Goal: Task Accomplishment & Management: Use online tool/utility

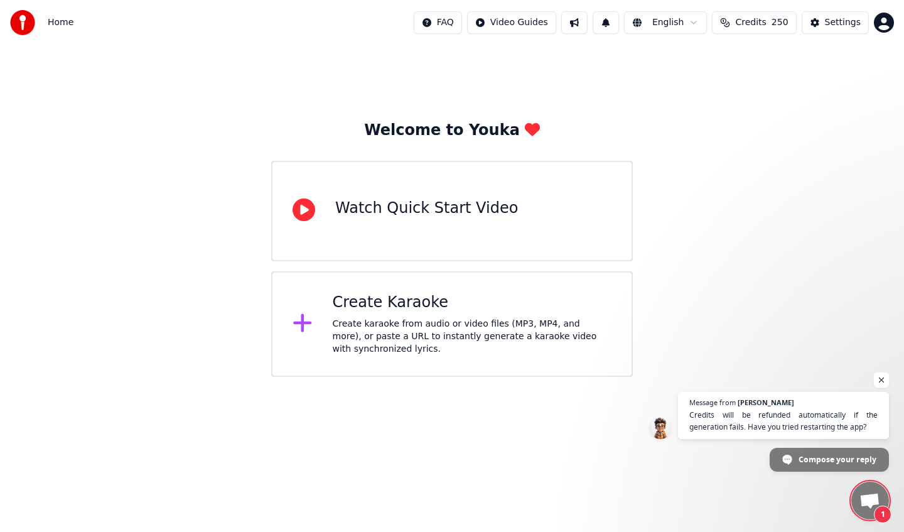
click at [880, 382] on span "Open chat" at bounding box center [882, 380] width 16 height 16
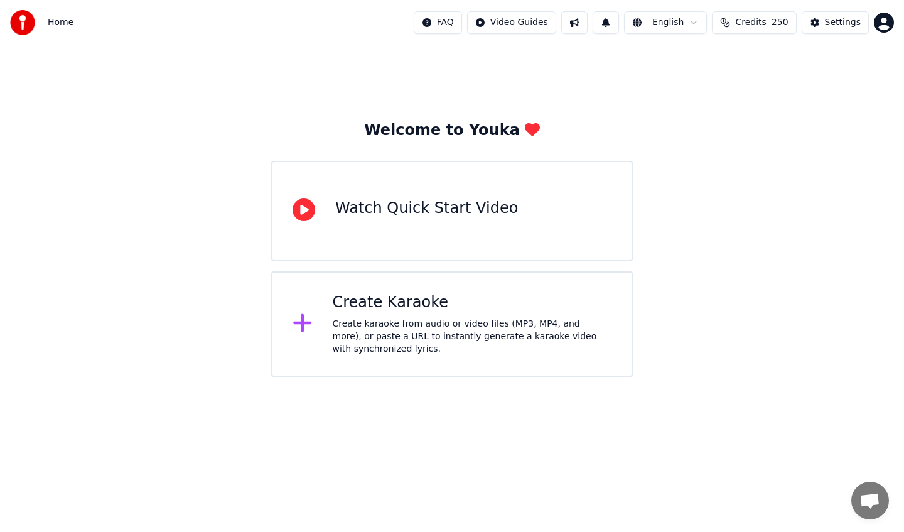
click at [501, 329] on div "Create karaoke from audio or video files (MP3, MP4, and more), or paste a URL t…" at bounding box center [472, 337] width 279 height 38
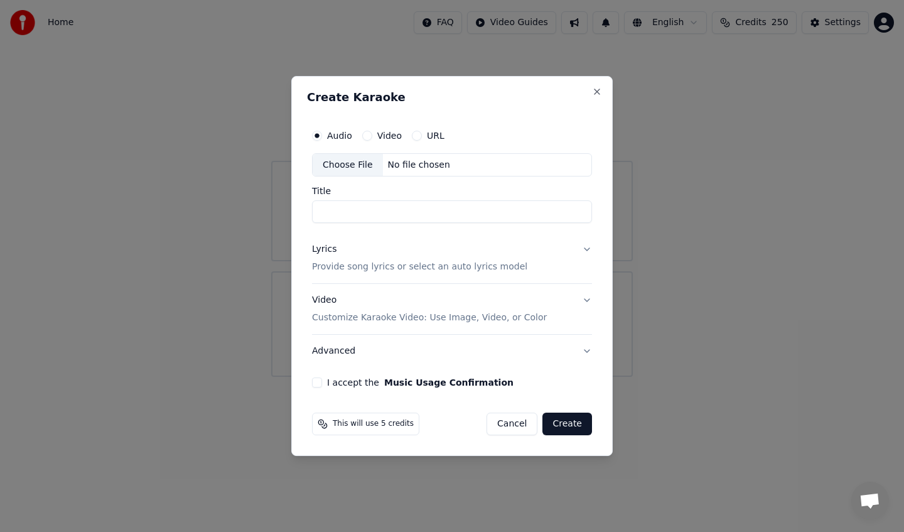
click at [346, 167] on div "Choose File" at bounding box center [348, 165] width 70 height 23
type input "**********"
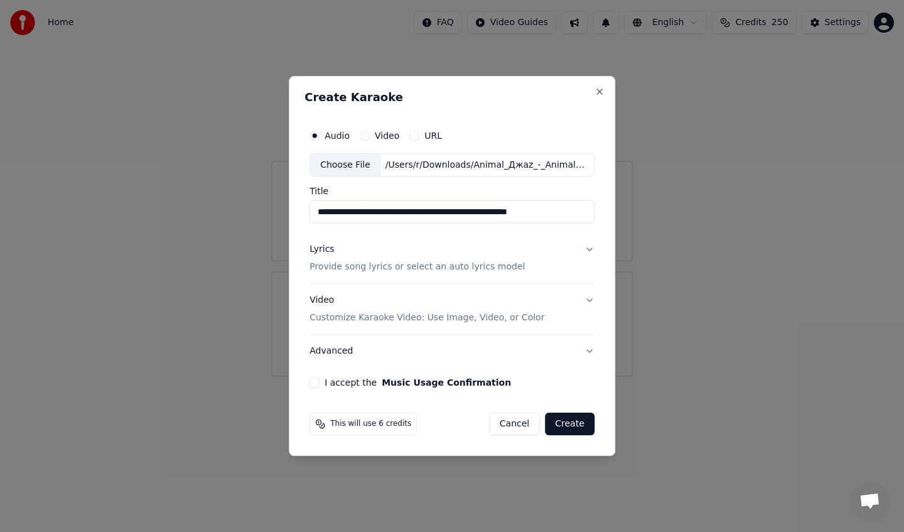
click at [431, 245] on div "Lyrics Provide song lyrics or select an auto lyrics model" at bounding box center [416, 258] width 215 height 30
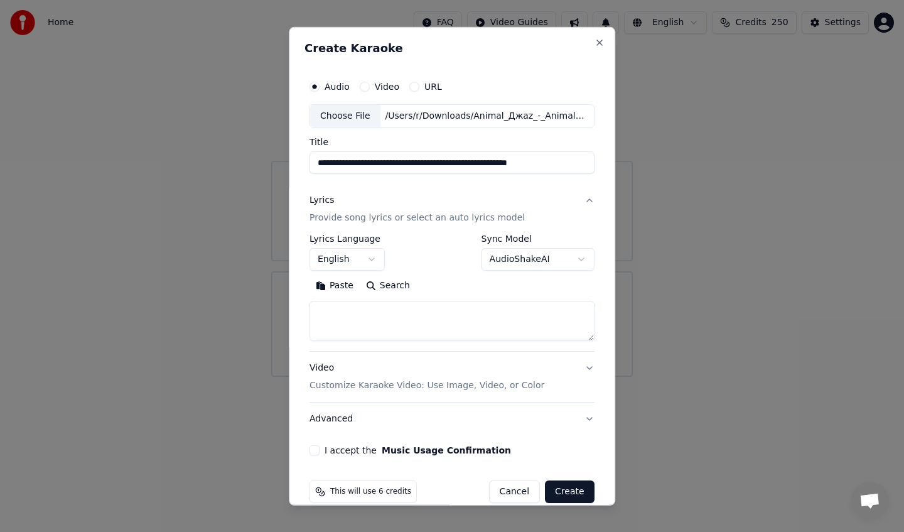
click at [466, 311] on textarea at bounding box center [451, 321] width 285 height 40
paste textarea "**********"
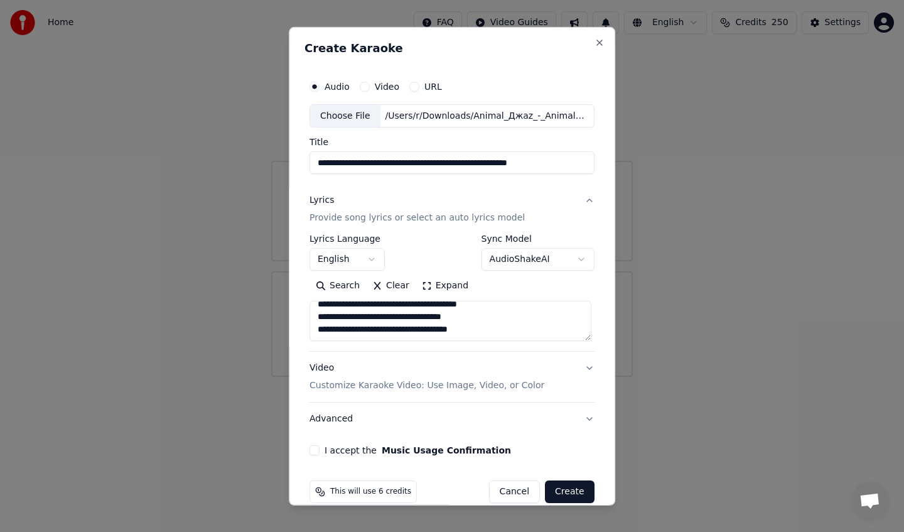
type textarea "**********"
click at [319, 450] on button "I accept the Music Usage Confirmation" at bounding box center [314, 450] width 10 height 10
click at [439, 375] on div "Video Customize Karaoke Video: Use Image, Video, or Color" at bounding box center [426, 376] width 235 height 30
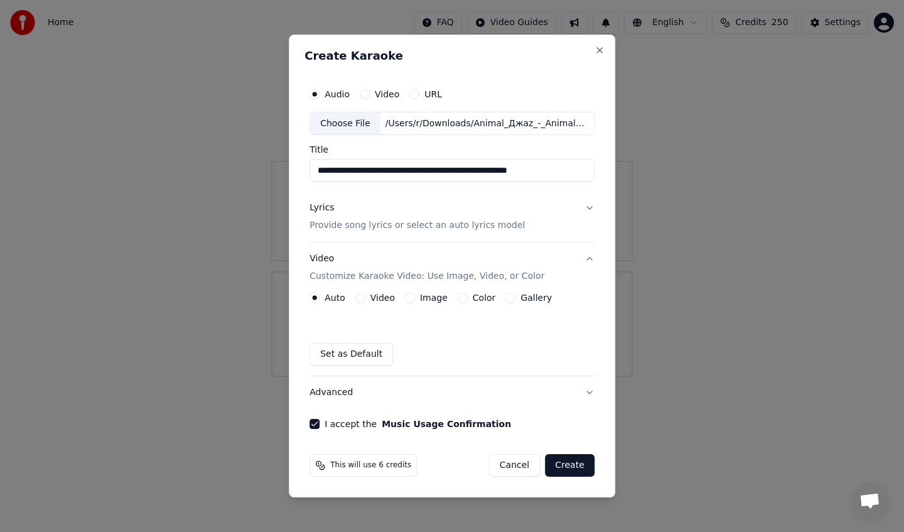
click at [430, 297] on label "Image" at bounding box center [434, 297] width 28 height 9
click at [415, 297] on button "Image" at bounding box center [410, 297] width 10 height 10
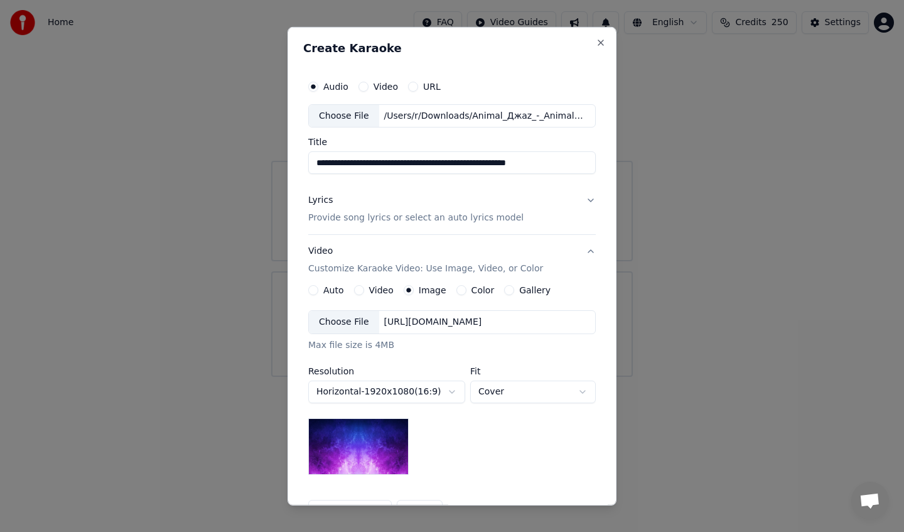
click at [478, 291] on label "Color" at bounding box center [482, 290] width 23 height 9
click at [466, 291] on button "Color" at bounding box center [461, 290] width 10 height 10
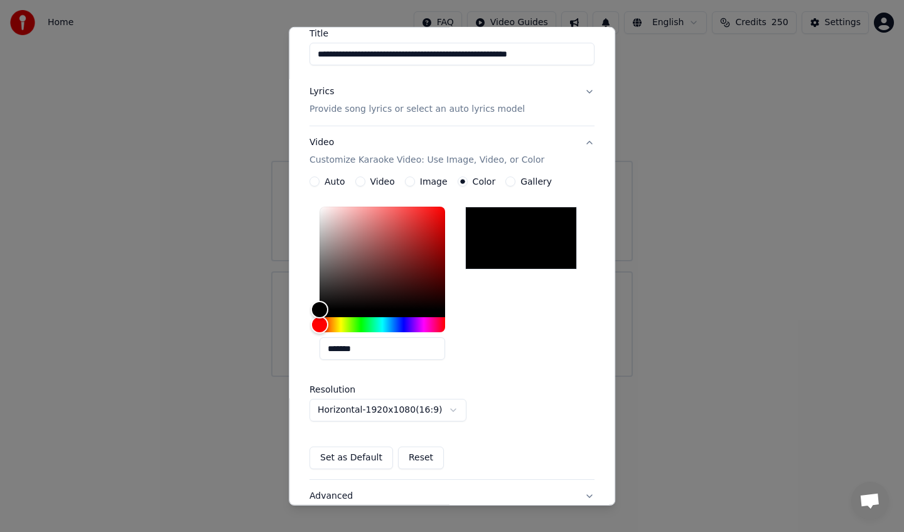
scroll to position [204, 0]
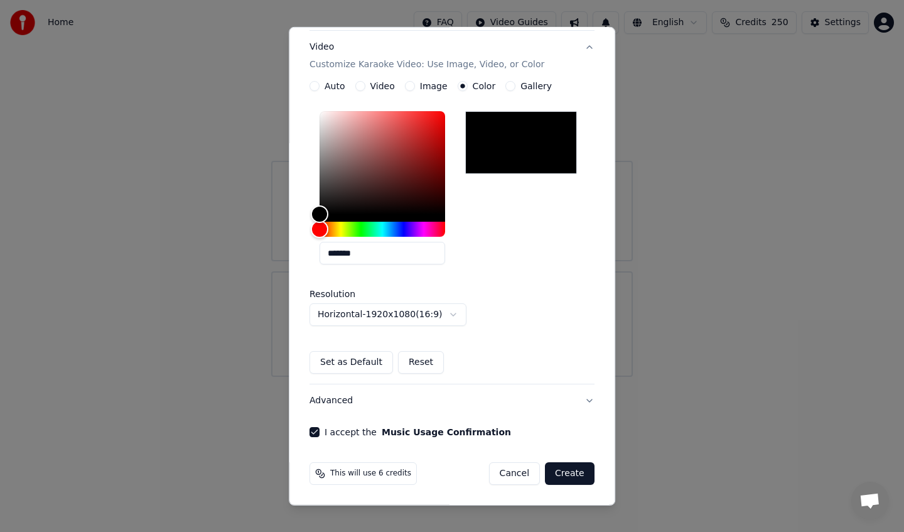
click at [576, 477] on button "Create" at bounding box center [570, 473] width 50 height 23
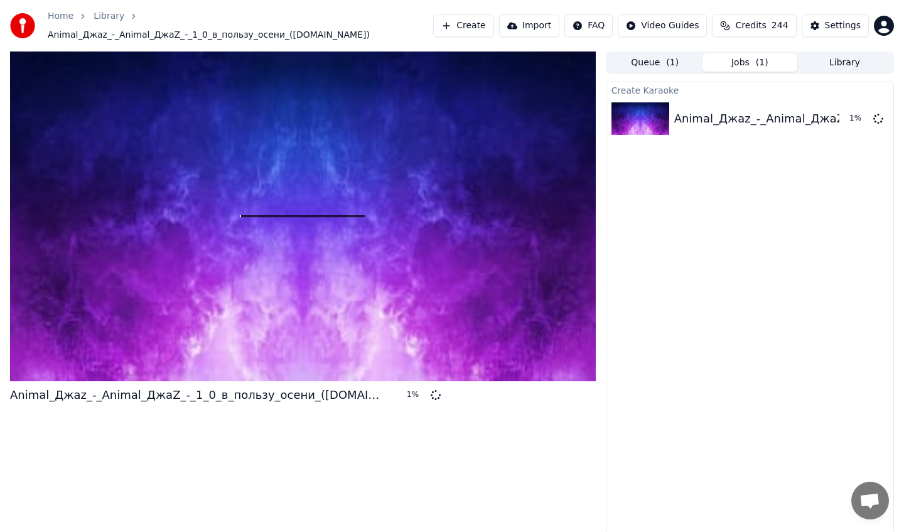
click at [673, 62] on span "( 1 )" at bounding box center [672, 62] width 13 height 13
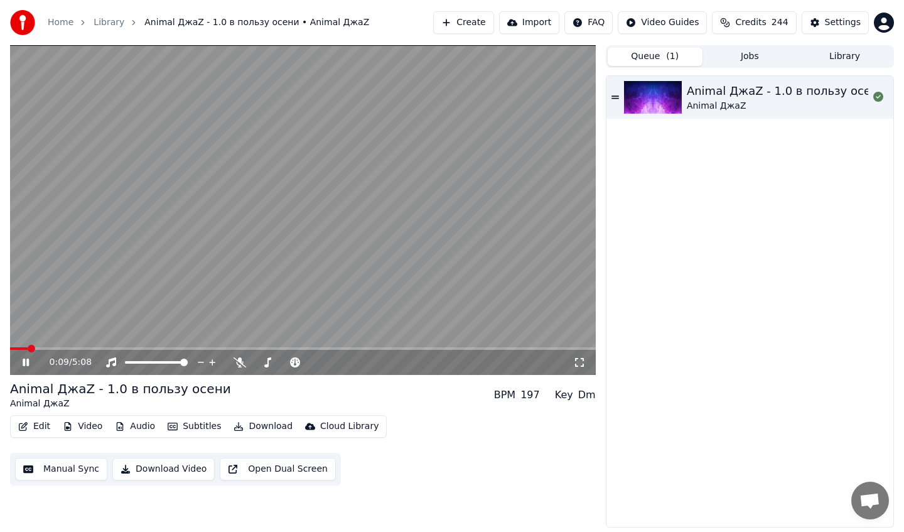
click at [56, 348] on span at bounding box center [303, 348] width 586 height 3
click at [145, 349] on span at bounding box center [303, 348] width 586 height 3
click at [205, 348] on span at bounding box center [303, 348] width 586 height 3
click at [259, 348] on span at bounding box center [303, 348] width 586 height 3
click at [27, 358] on icon at bounding box center [26, 362] width 6 height 8
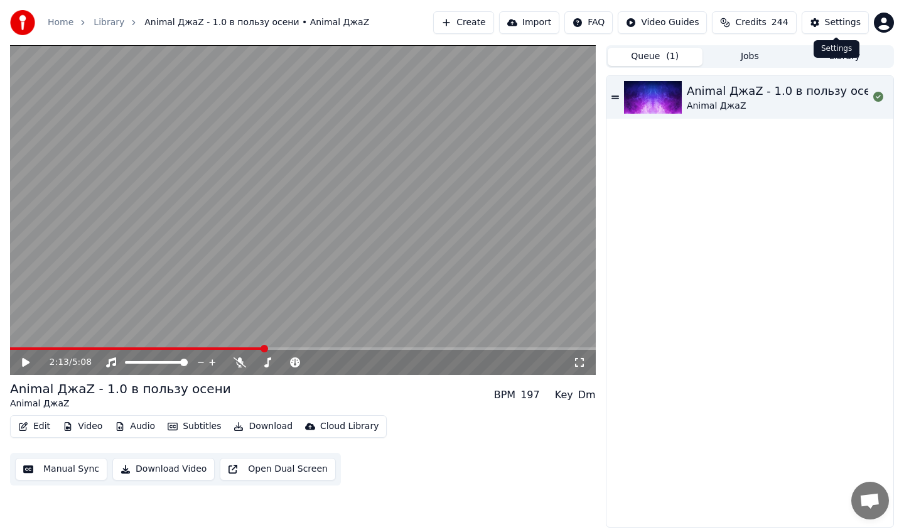
click at [835, 20] on div "Settings" at bounding box center [843, 22] width 36 height 13
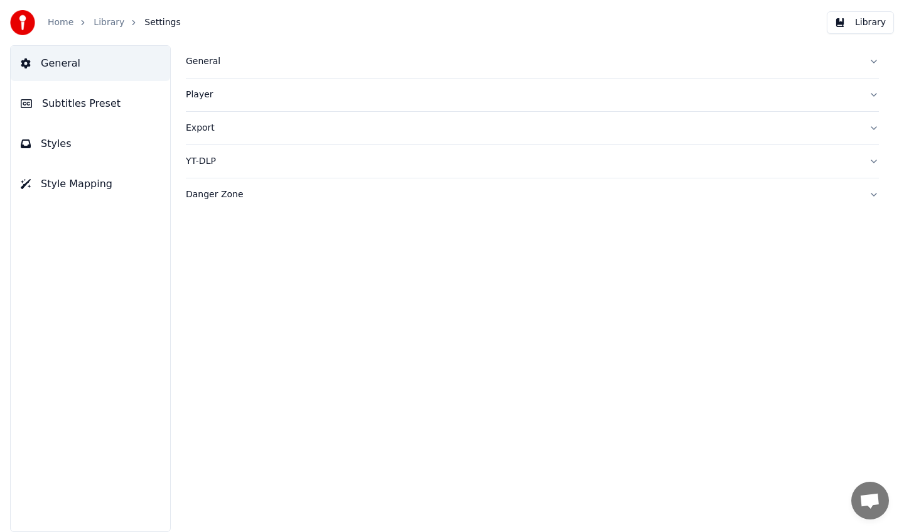
click at [255, 61] on div "General" at bounding box center [522, 61] width 673 height 13
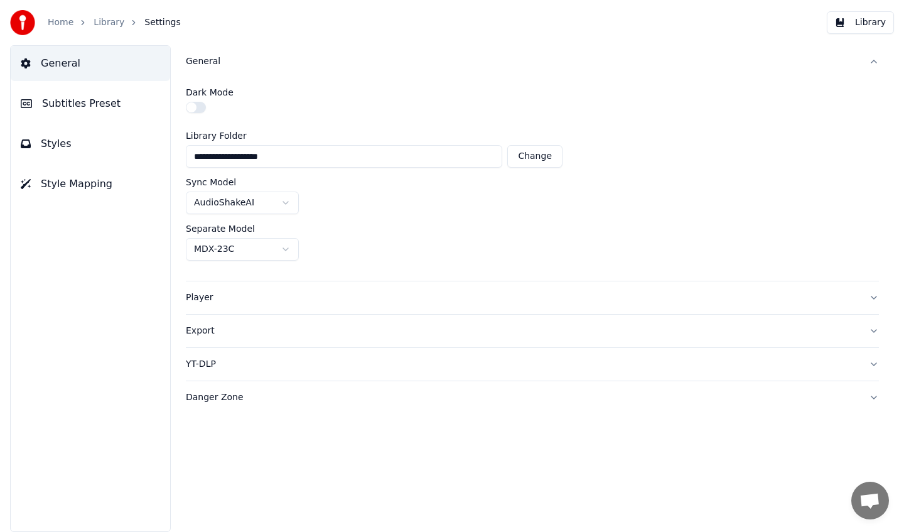
click at [253, 65] on div "General" at bounding box center [522, 61] width 673 height 13
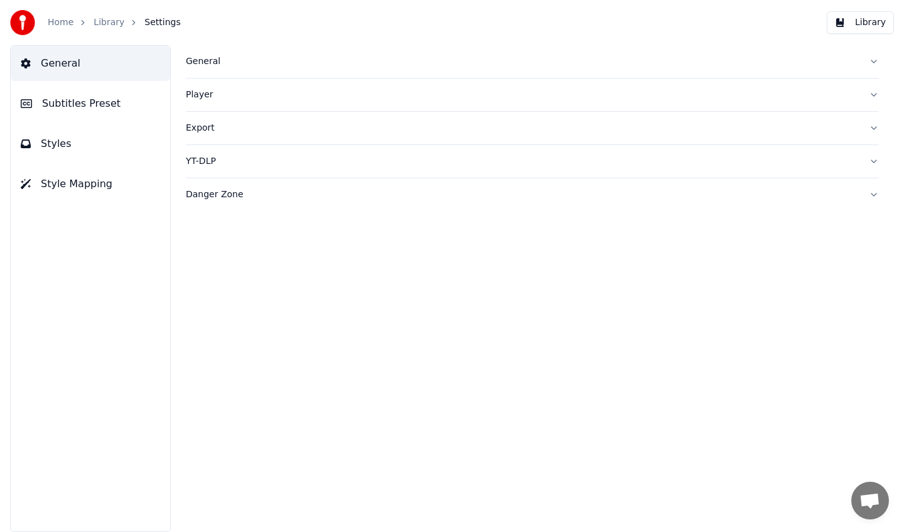
click at [97, 87] on button "Subtitles Preset" at bounding box center [90, 103] width 159 height 35
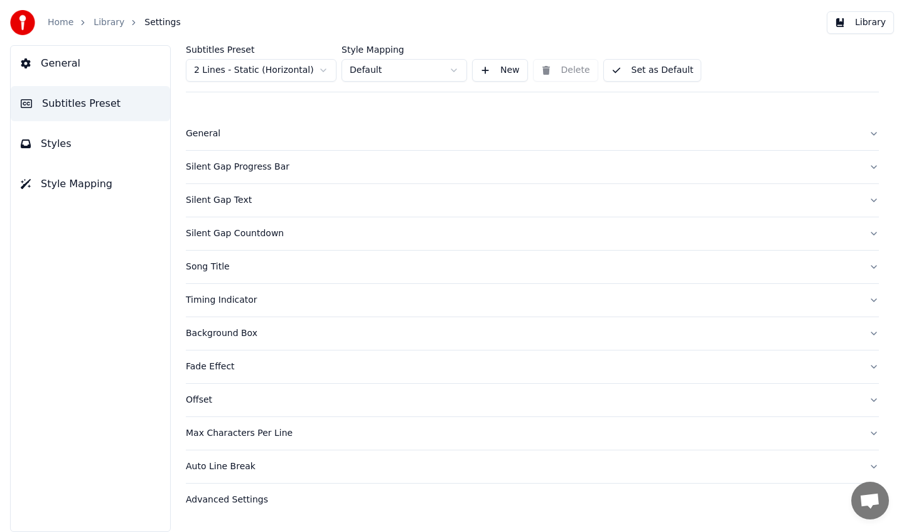
click at [243, 133] on div "General" at bounding box center [522, 133] width 673 height 13
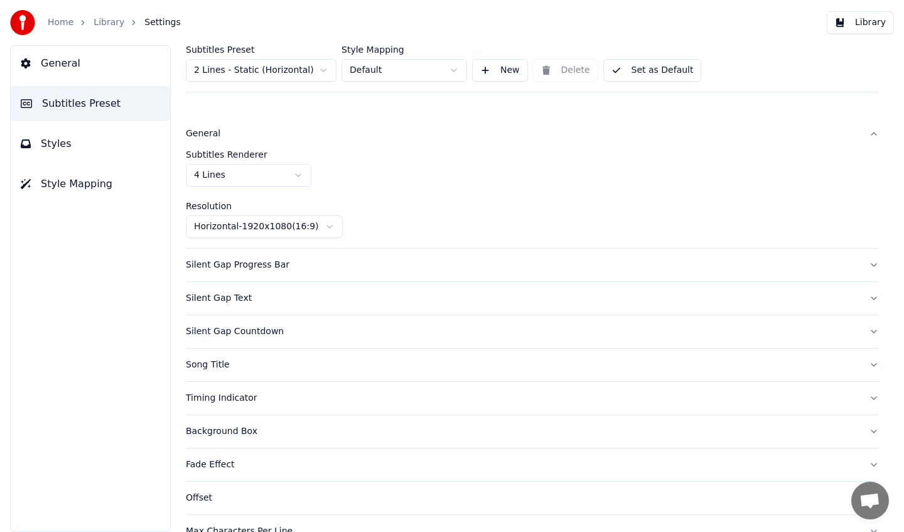
click at [243, 133] on div "General" at bounding box center [522, 133] width 673 height 13
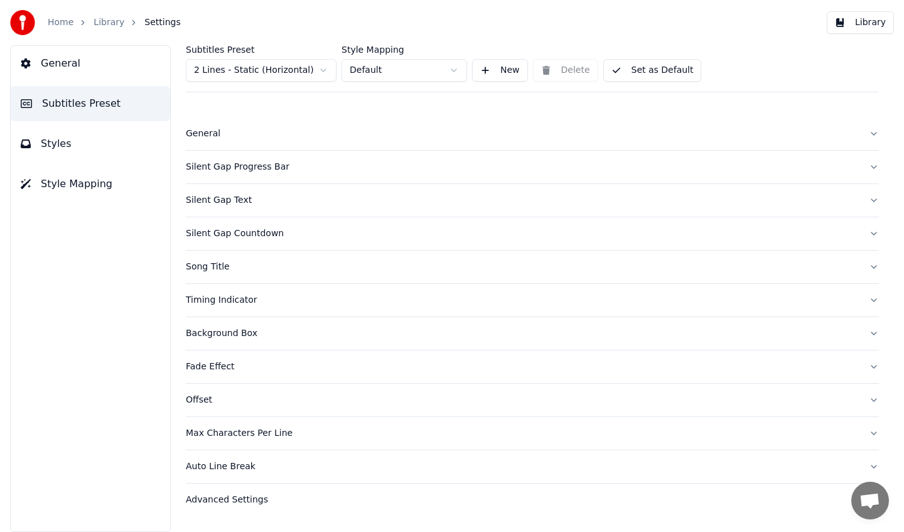
click at [243, 133] on div "General" at bounding box center [522, 133] width 673 height 13
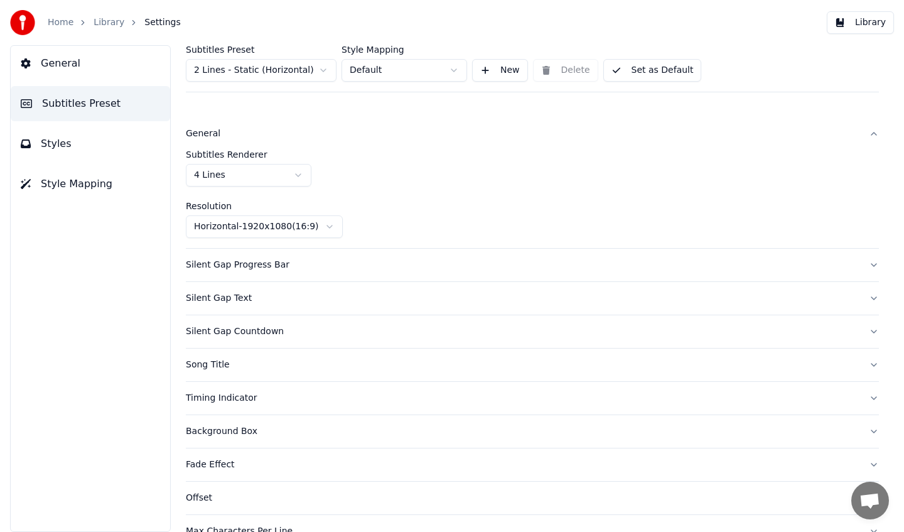
click at [243, 133] on div "General" at bounding box center [522, 133] width 673 height 13
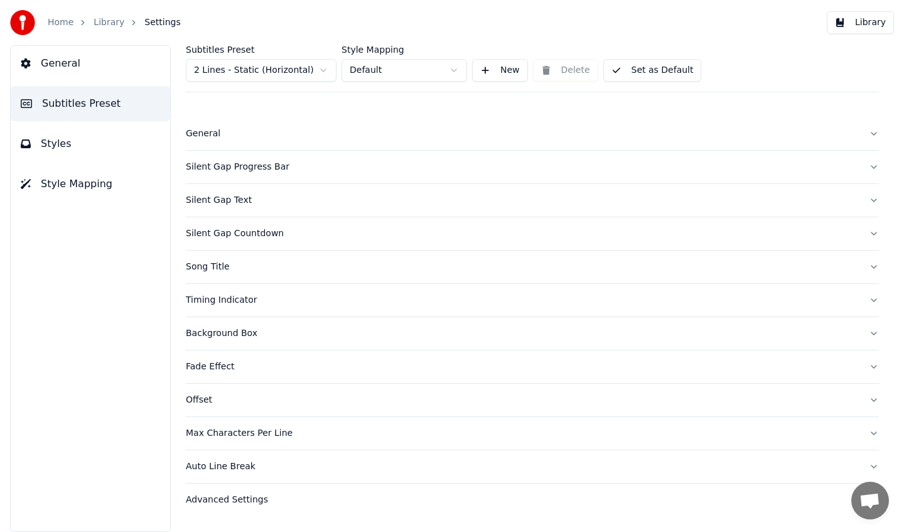
click at [254, 181] on button "Silent Gap Progress Bar" at bounding box center [532, 167] width 693 height 33
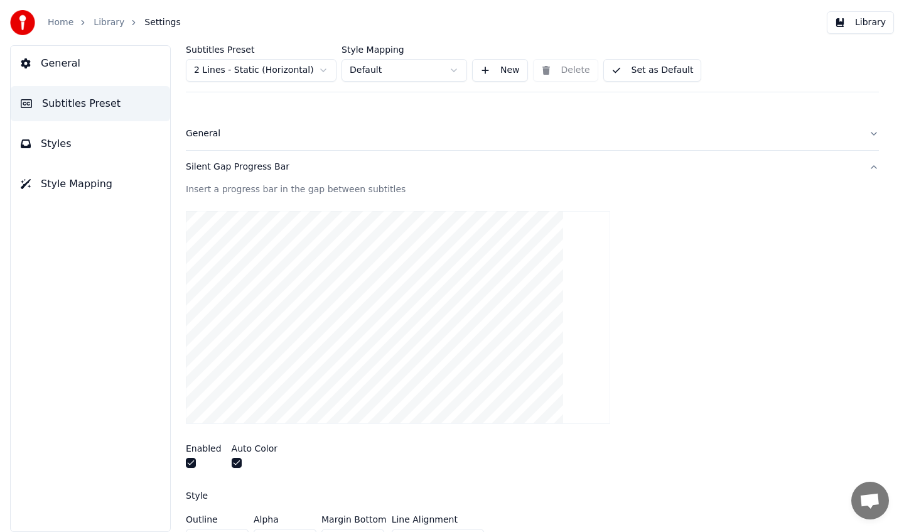
click at [254, 181] on button "Silent Gap Progress Bar" at bounding box center [532, 167] width 693 height 33
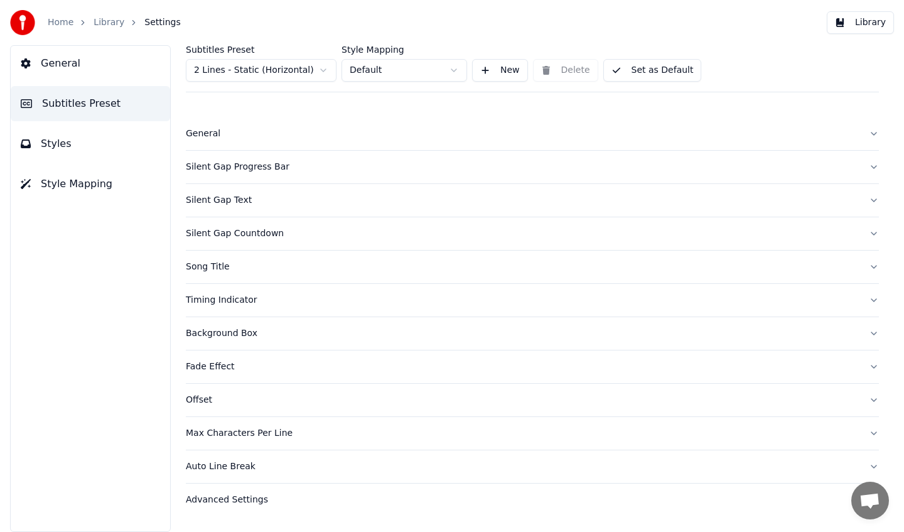
click at [257, 202] on div "Silent Gap Text" at bounding box center [522, 200] width 673 height 13
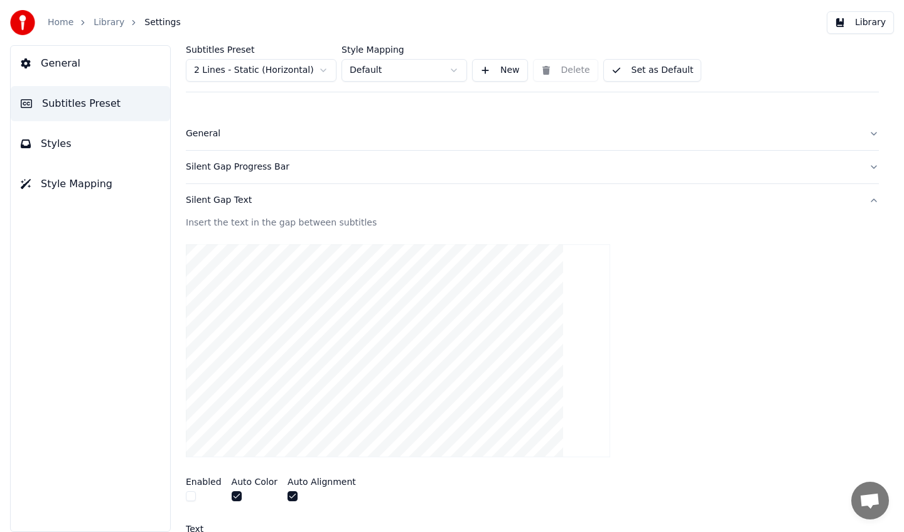
click at [257, 202] on div "Silent Gap Text" at bounding box center [522, 200] width 673 height 13
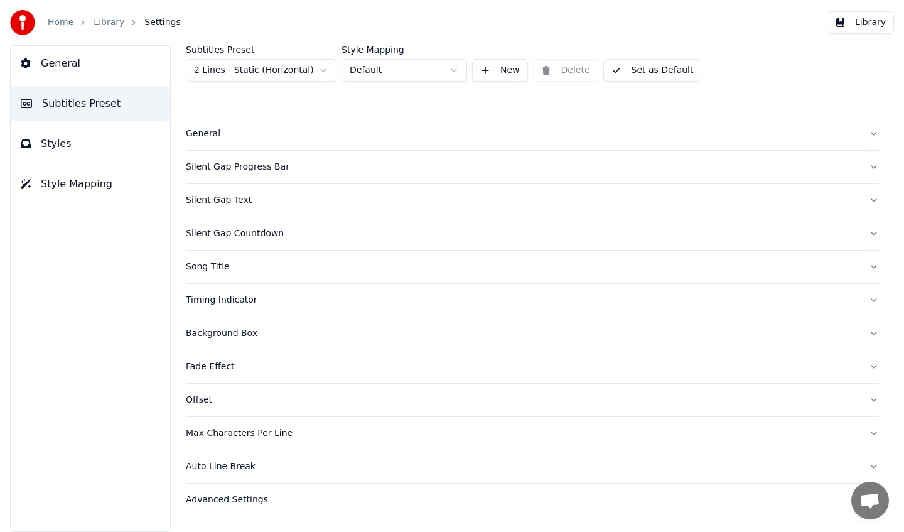
click at [377, 206] on div "Silent Gap Text" at bounding box center [522, 200] width 673 height 13
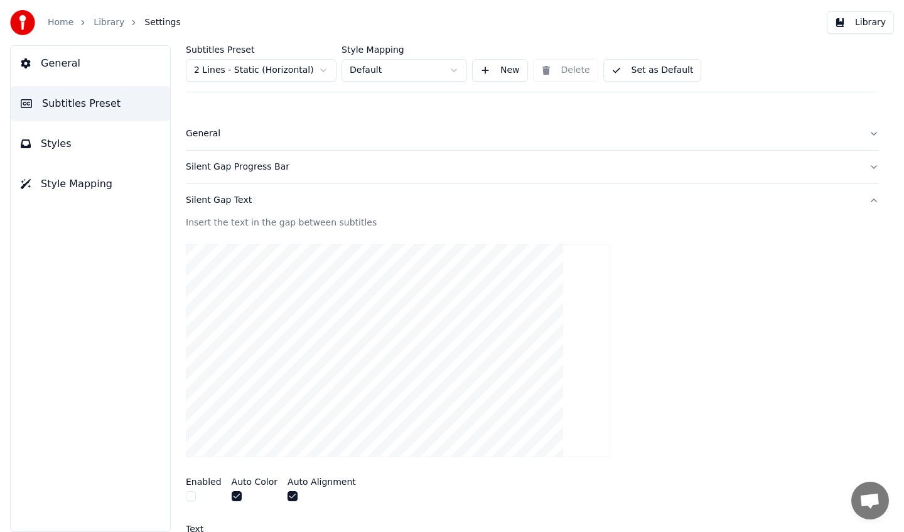
click at [377, 206] on div "Silent Gap Text" at bounding box center [522, 200] width 673 height 13
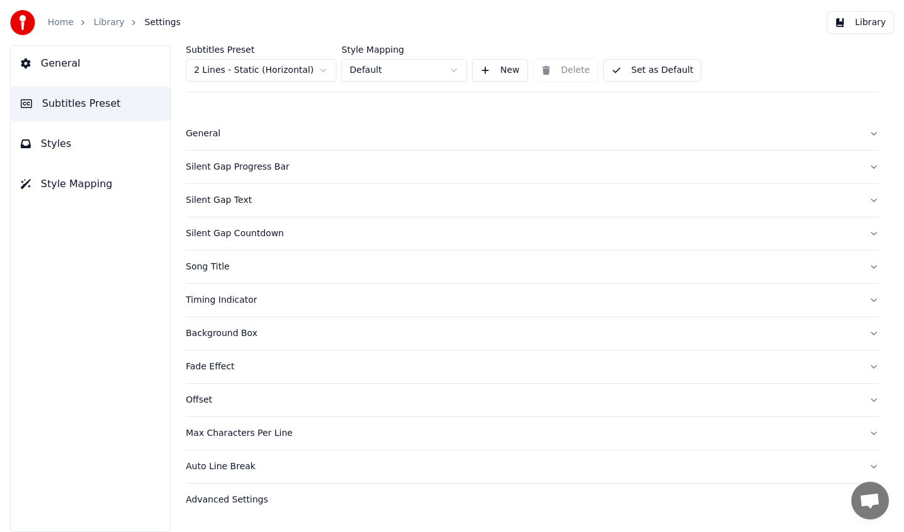
click at [416, 232] on div "Silent Gap Countdown" at bounding box center [522, 233] width 673 height 13
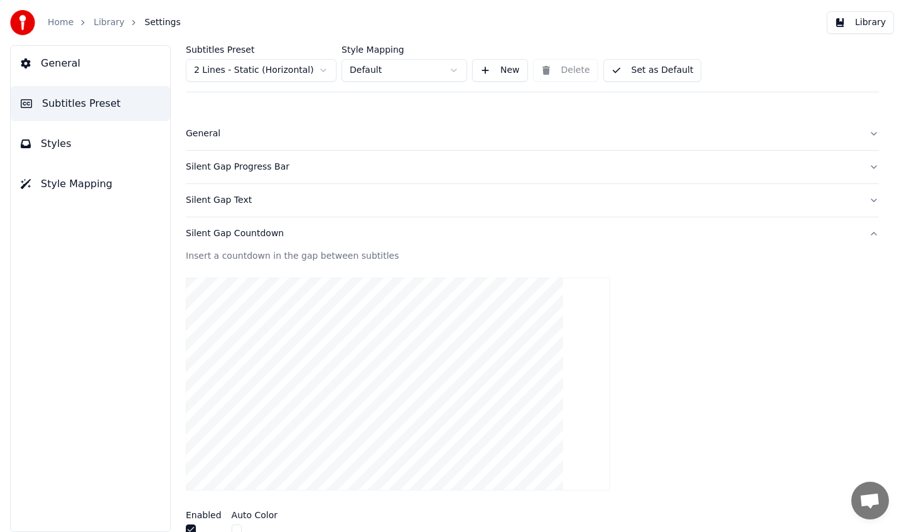
click at [416, 232] on div "Silent Gap Countdown" at bounding box center [522, 233] width 673 height 13
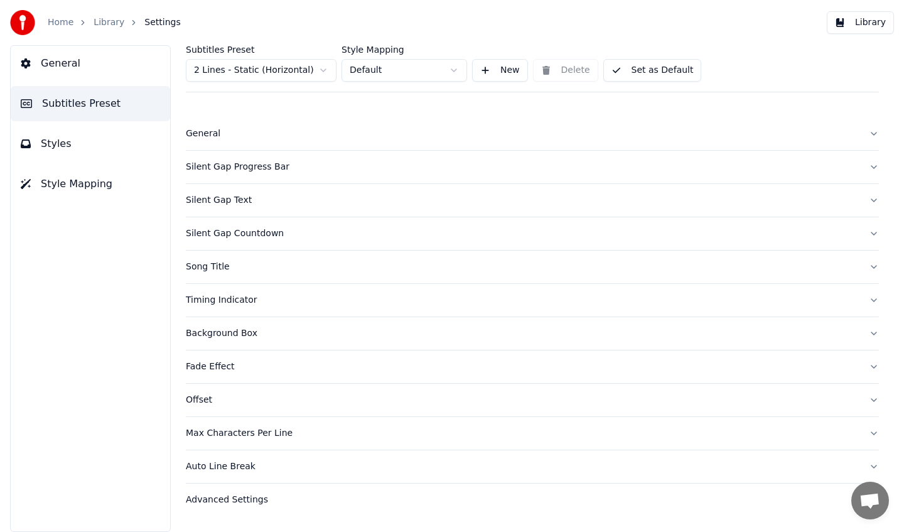
click at [383, 258] on button "Song Title" at bounding box center [532, 266] width 693 height 33
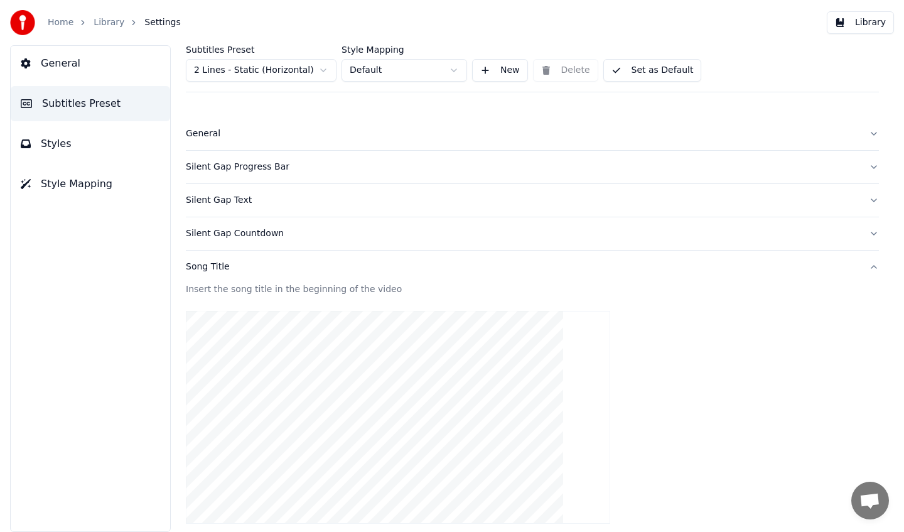
click at [383, 258] on button "Song Title" at bounding box center [532, 266] width 693 height 33
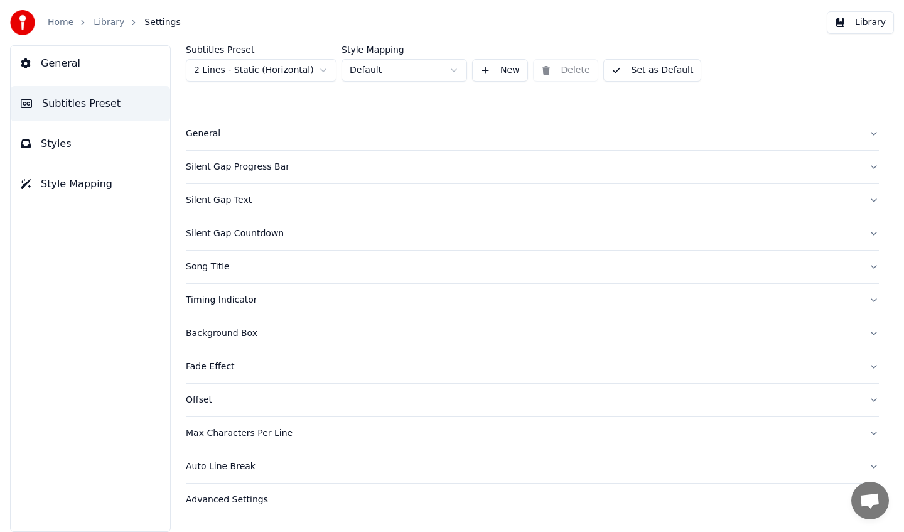
click at [383, 258] on button "Song Title" at bounding box center [532, 266] width 693 height 33
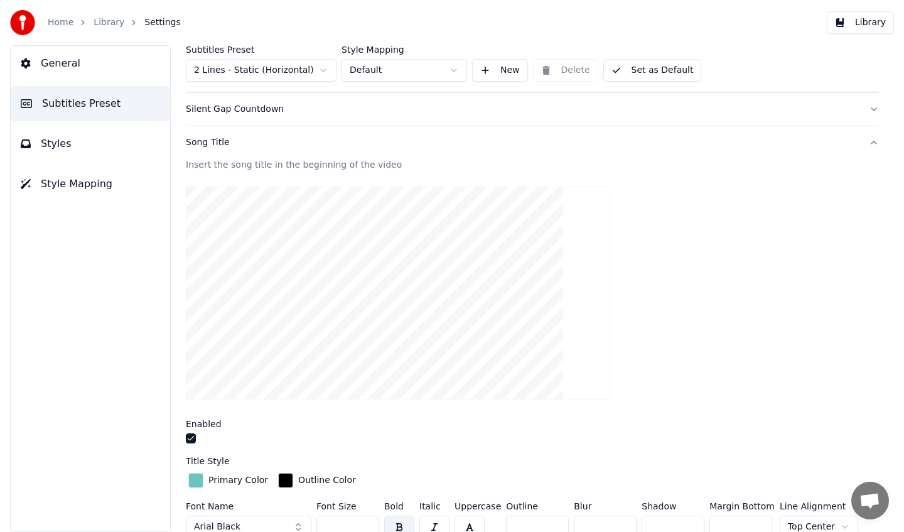
scroll to position [131, 0]
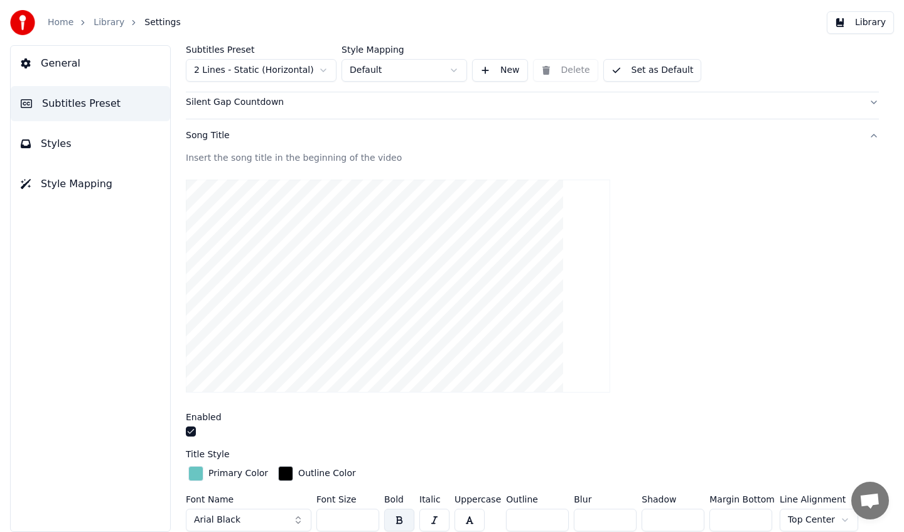
click at [413, 131] on div "Song Title" at bounding box center [522, 135] width 673 height 13
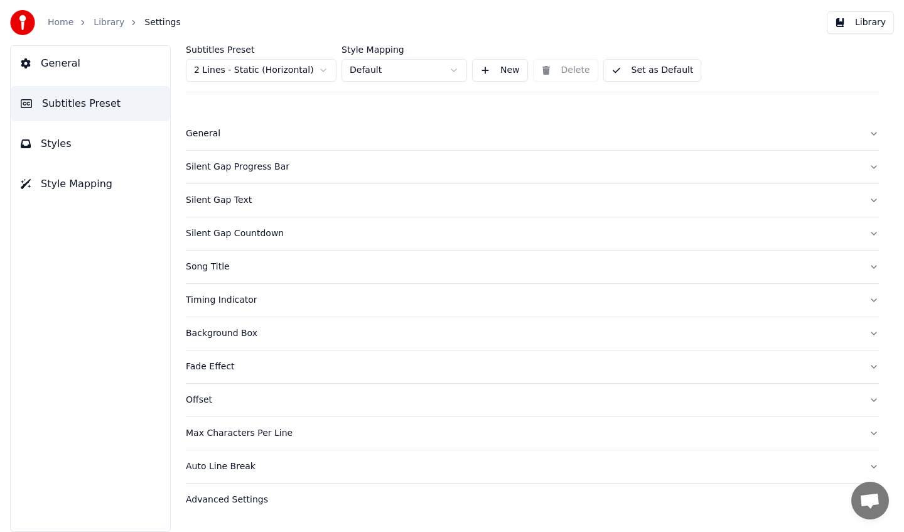
scroll to position [0, 0]
click at [285, 47] on label "Subtitles Preset" at bounding box center [261, 49] width 151 height 9
click at [285, 67] on html "Home Library Settings Library General Subtitles Preset Styles Style Mapping Sub…" at bounding box center [452, 266] width 904 height 532
click at [302, 154] on button "Silent Gap Progress Bar" at bounding box center [532, 167] width 693 height 33
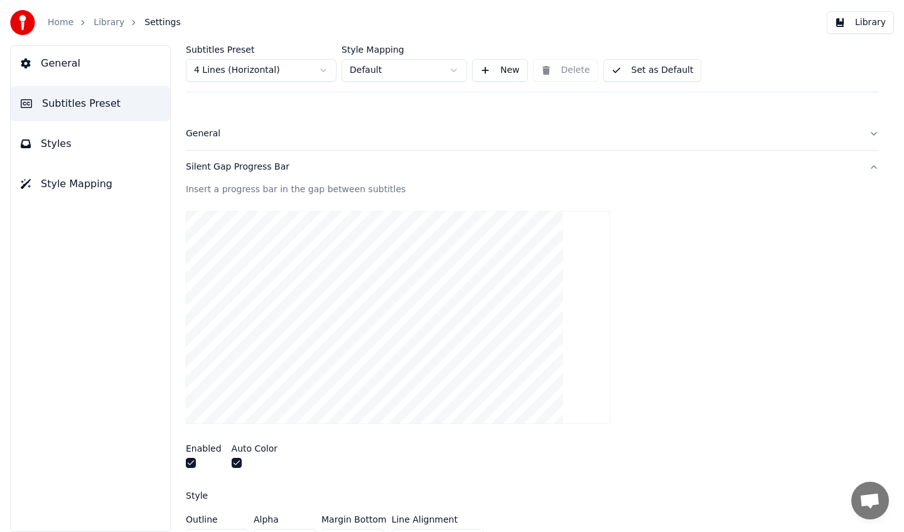
click at [303, 174] on button "Silent Gap Progress Bar" at bounding box center [532, 167] width 693 height 33
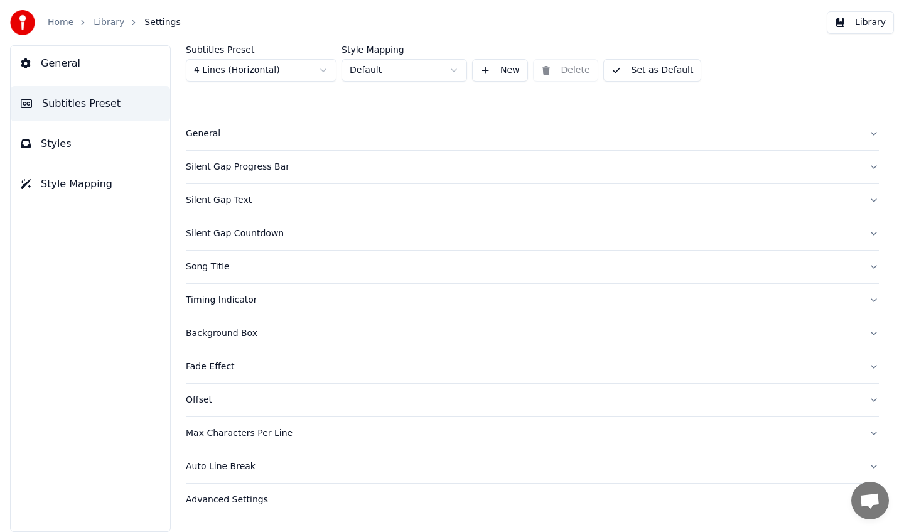
click at [316, 209] on button "Silent Gap Text" at bounding box center [532, 200] width 693 height 33
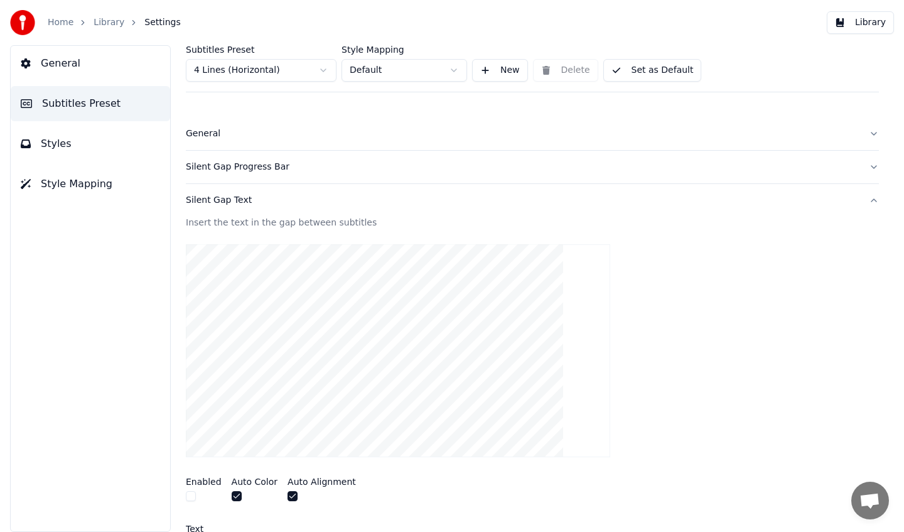
click at [316, 209] on button "Silent Gap Text" at bounding box center [532, 200] width 693 height 33
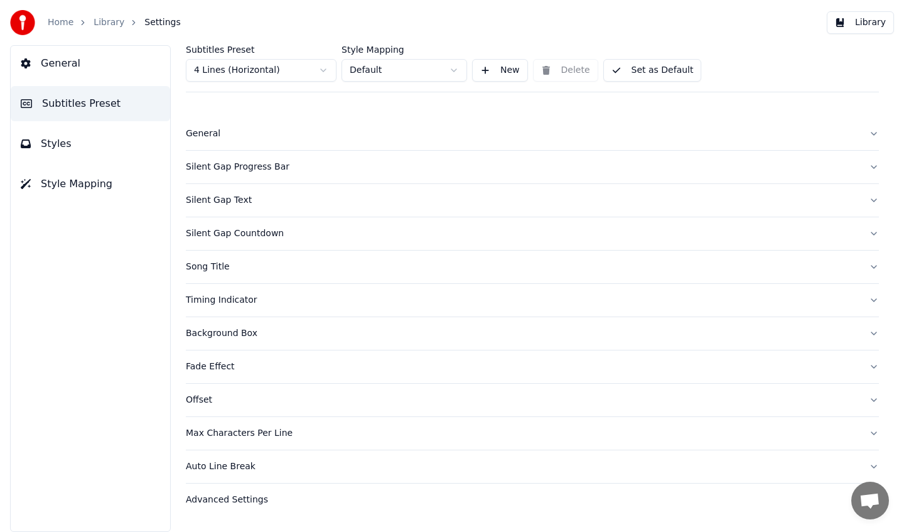
click at [324, 262] on div "Song Title" at bounding box center [522, 266] width 673 height 13
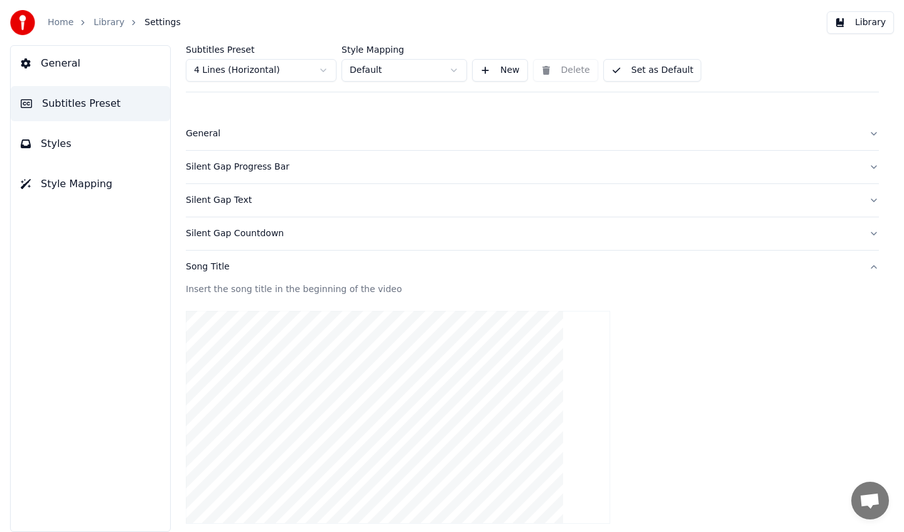
click at [324, 262] on div "Song Title" at bounding box center [522, 266] width 673 height 13
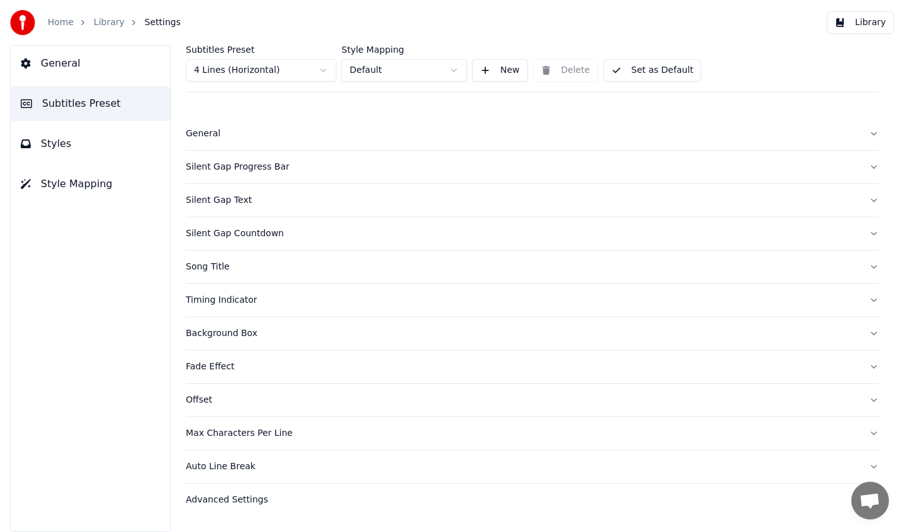
click at [313, 142] on button "General" at bounding box center [532, 133] width 693 height 33
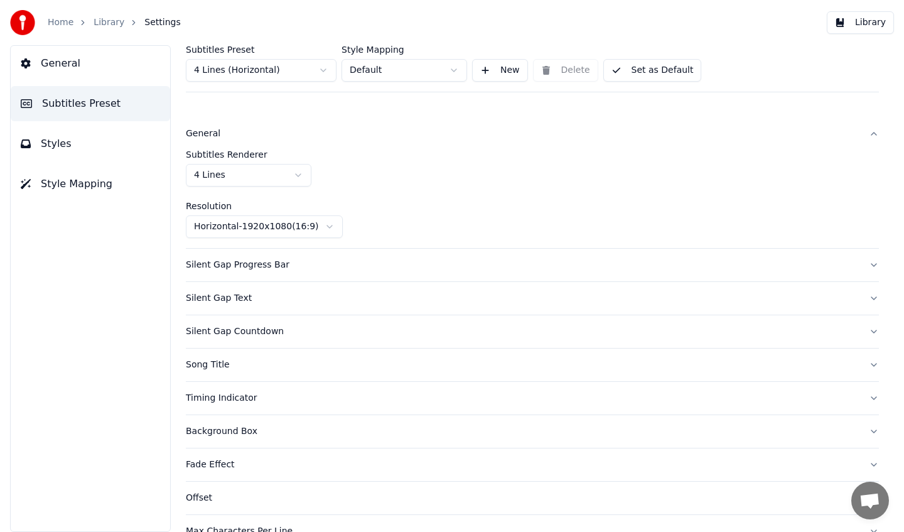
click at [313, 142] on button "General" at bounding box center [532, 133] width 693 height 33
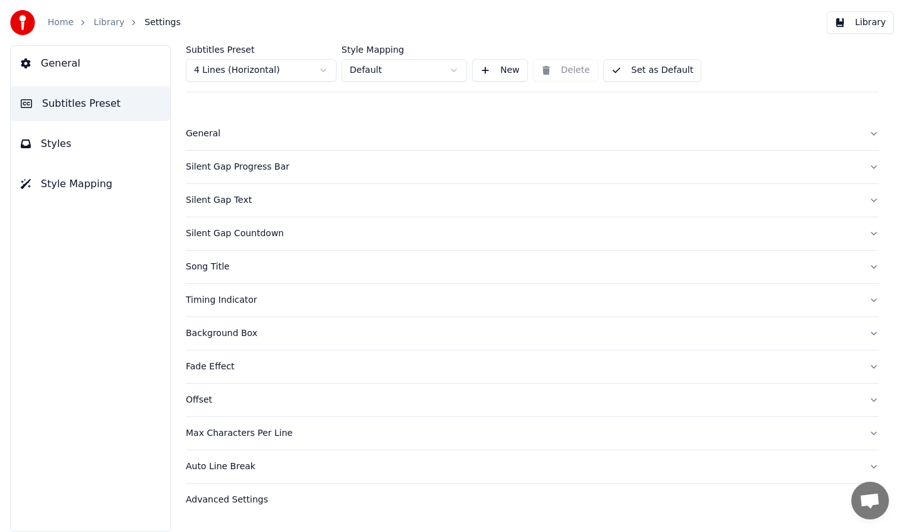
click at [62, 18] on link "Home" at bounding box center [61, 22] width 26 height 13
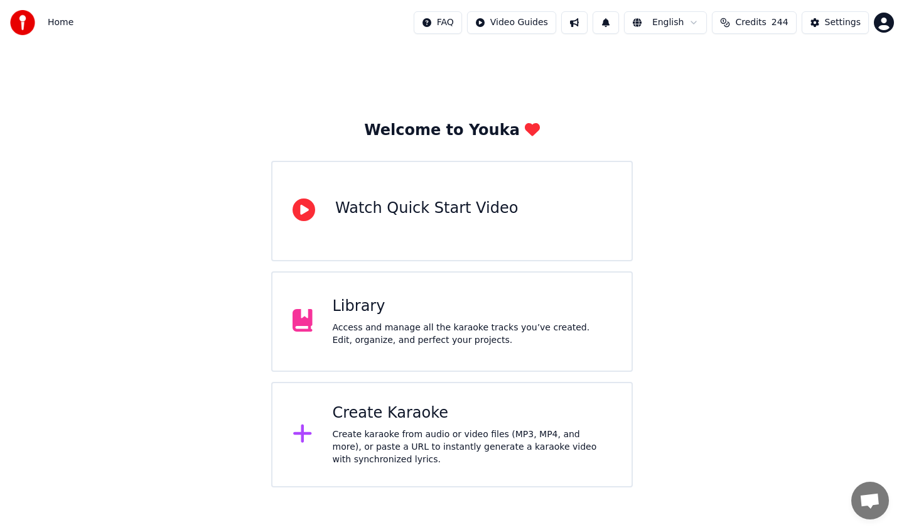
click at [522, 328] on div "Access and manage all the karaoke tracks you’ve created. Edit, organize, and pe…" at bounding box center [472, 333] width 279 height 25
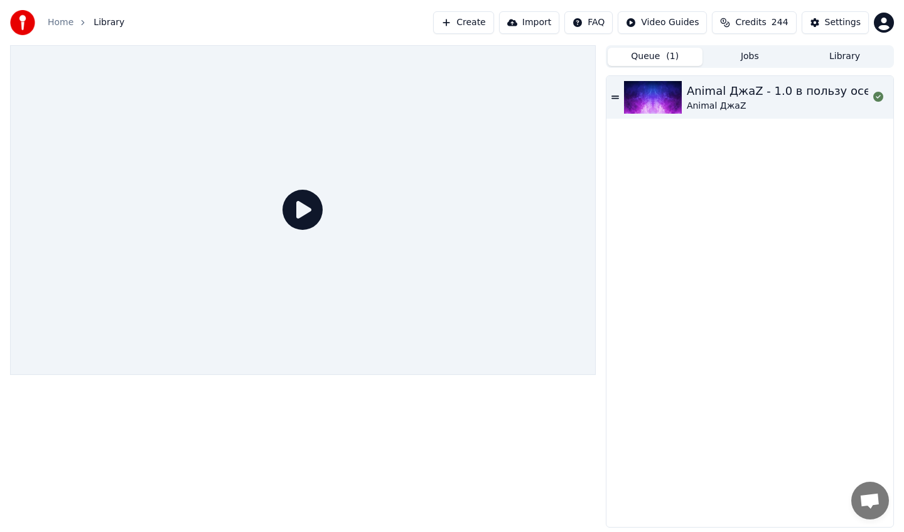
click at [280, 206] on div at bounding box center [303, 209] width 586 height 329
click at [299, 213] on icon at bounding box center [302, 210] width 40 height 40
click at [772, 82] on div "Animal ДжаZ - 1.0 в пользу осени" at bounding box center [786, 91] width 199 height 18
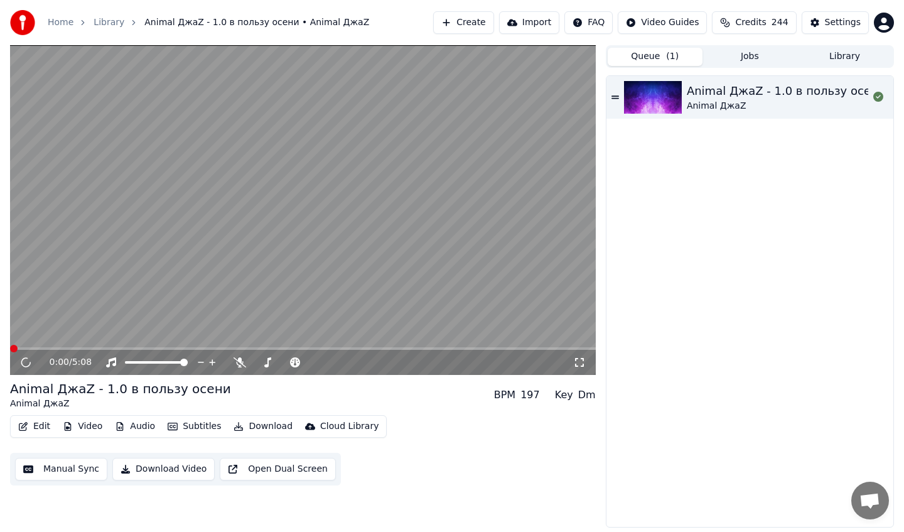
click at [263, 347] on span at bounding box center [303, 348] width 586 height 3
click at [50, 347] on span at bounding box center [303, 348] width 586 height 3
click at [80, 348] on span at bounding box center [303, 348] width 586 height 3
click at [114, 347] on span at bounding box center [303, 348] width 586 height 3
click at [269, 363] on span at bounding box center [285, 362] width 63 height 3
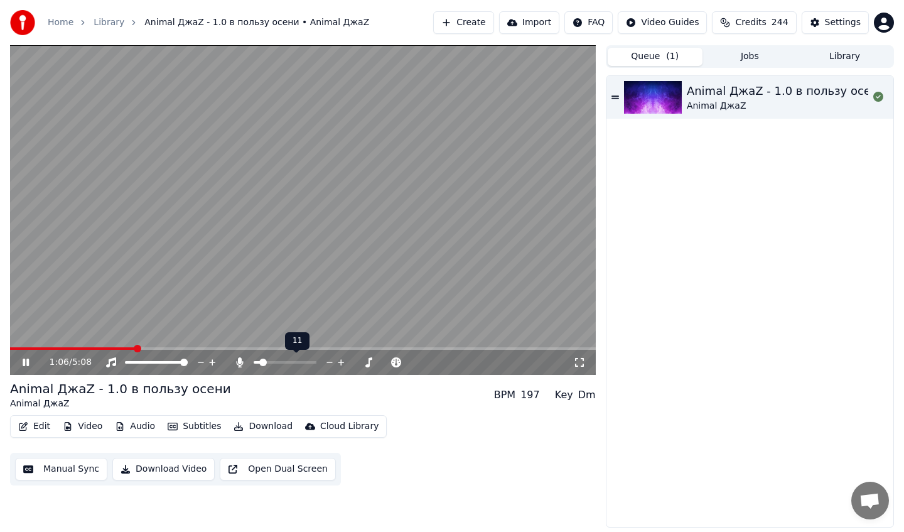
click at [260, 361] on span at bounding box center [257, 362] width 7 height 3
click at [264, 361] on span at bounding box center [267, 362] width 8 height 8
click at [242, 258] on video at bounding box center [303, 209] width 586 height 329
click at [832, 20] on div "Settings" at bounding box center [843, 22] width 36 height 13
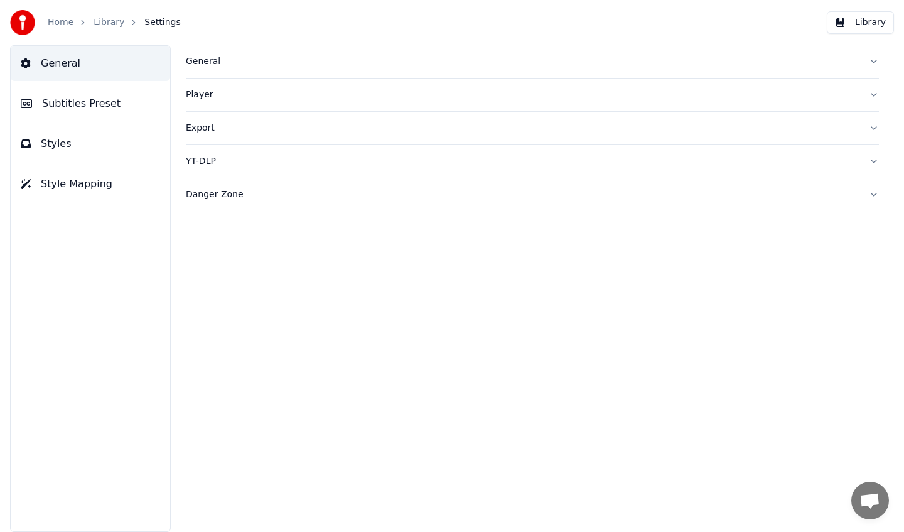
click at [127, 111] on button "Subtitles Preset" at bounding box center [90, 103] width 159 height 35
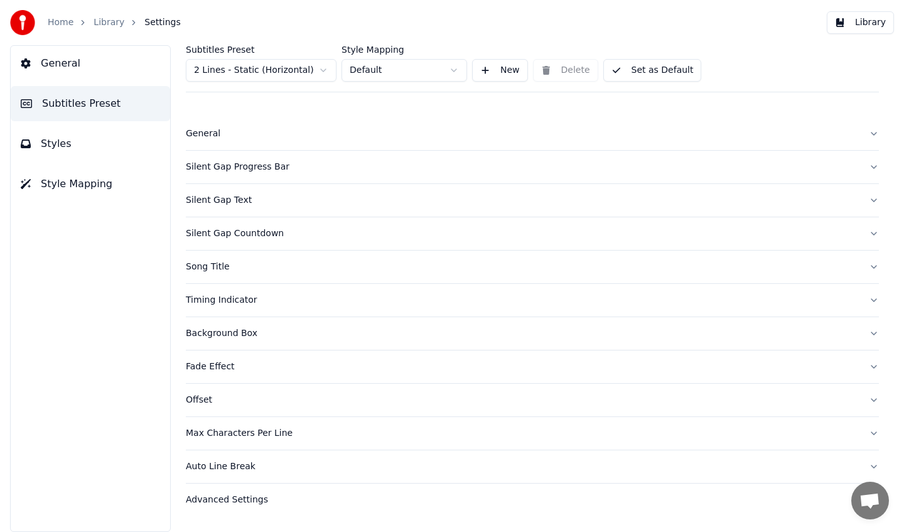
click at [314, 68] on html "Home Library Settings Library General Subtitles Preset Styles Style Mapping Sub…" at bounding box center [452, 266] width 904 height 532
click at [321, 134] on div "General" at bounding box center [522, 133] width 673 height 13
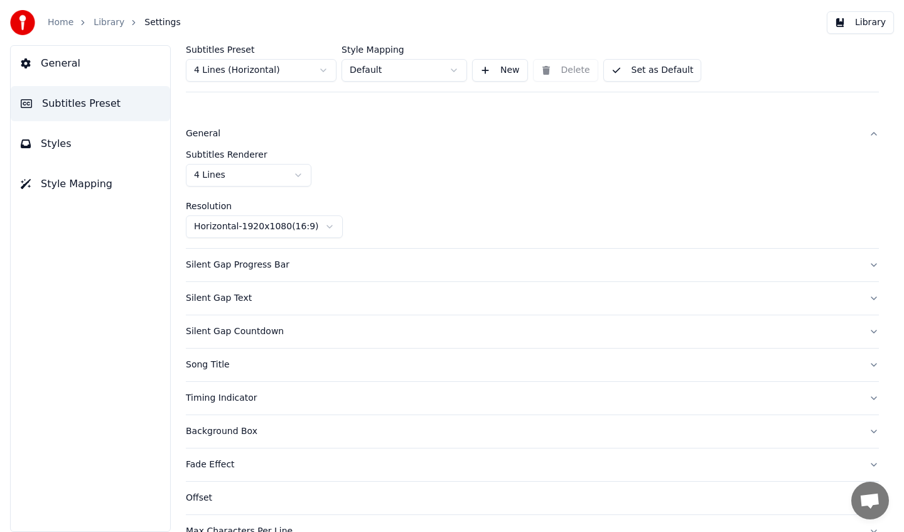
click at [294, 265] on div "Silent Gap Progress Bar" at bounding box center [522, 265] width 673 height 13
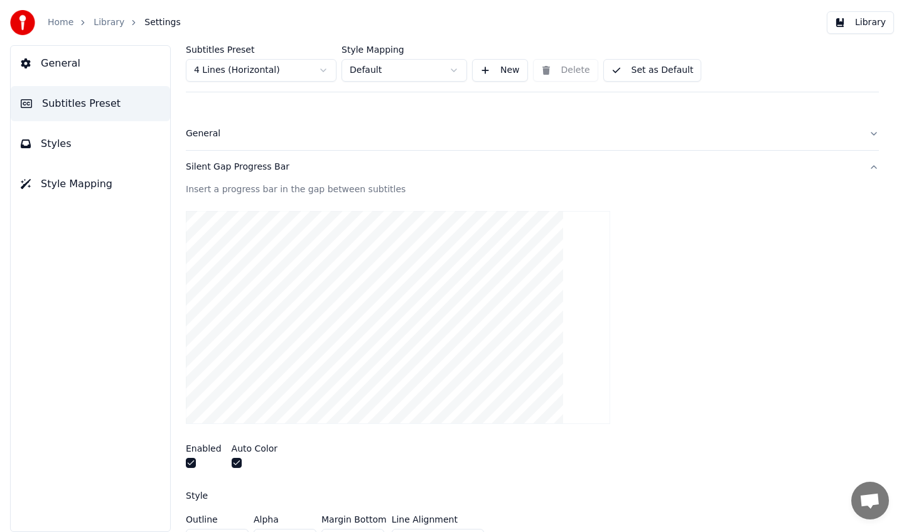
click at [297, 173] on div "Silent Gap Progress Bar" at bounding box center [522, 167] width 673 height 13
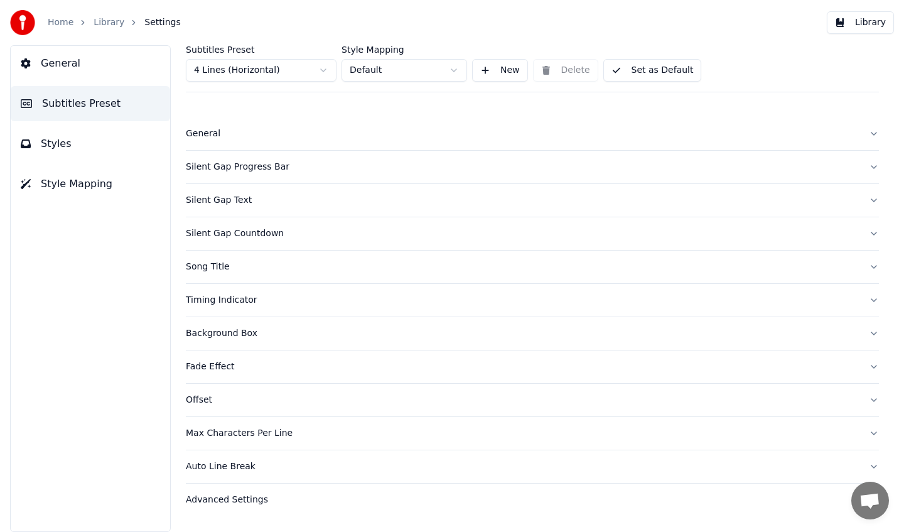
click at [289, 201] on div "Silent Gap Text" at bounding box center [522, 200] width 673 height 13
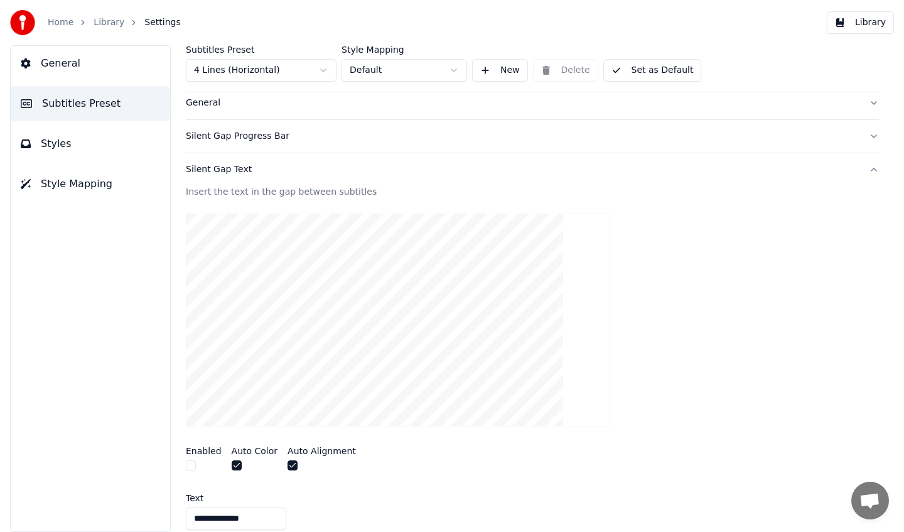
scroll to position [29, 0]
click at [282, 166] on div "Silent Gap Text" at bounding box center [522, 171] width 673 height 13
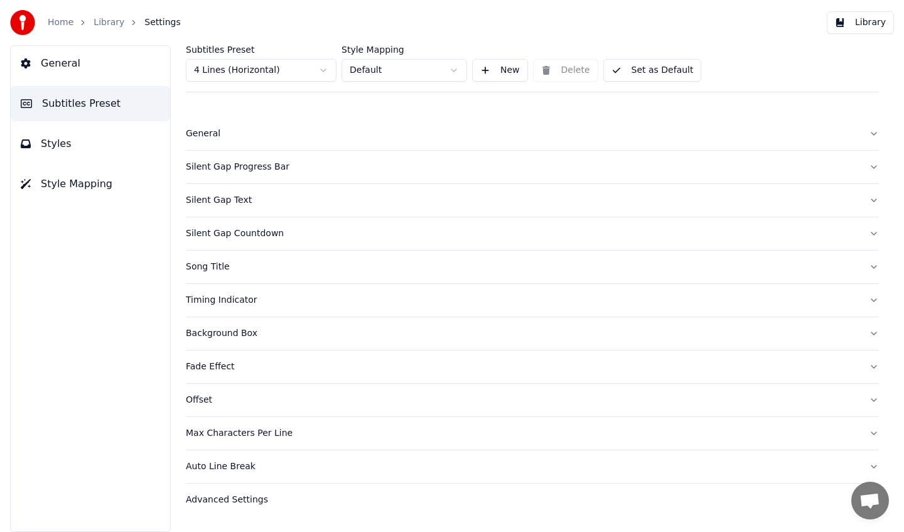
scroll to position [0, 0]
click at [251, 338] on div "Background Box" at bounding box center [522, 333] width 673 height 13
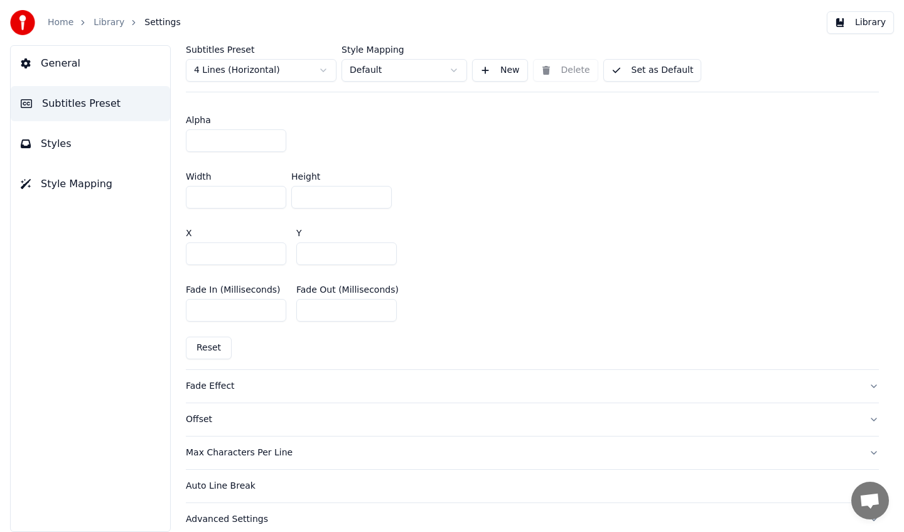
scroll to position [703, 0]
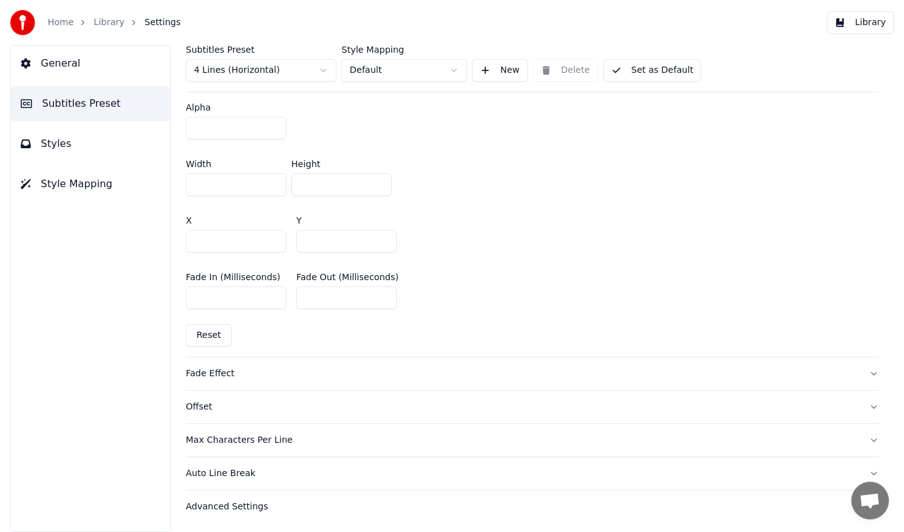
click at [238, 372] on div "Fade Effect" at bounding box center [522, 373] width 673 height 13
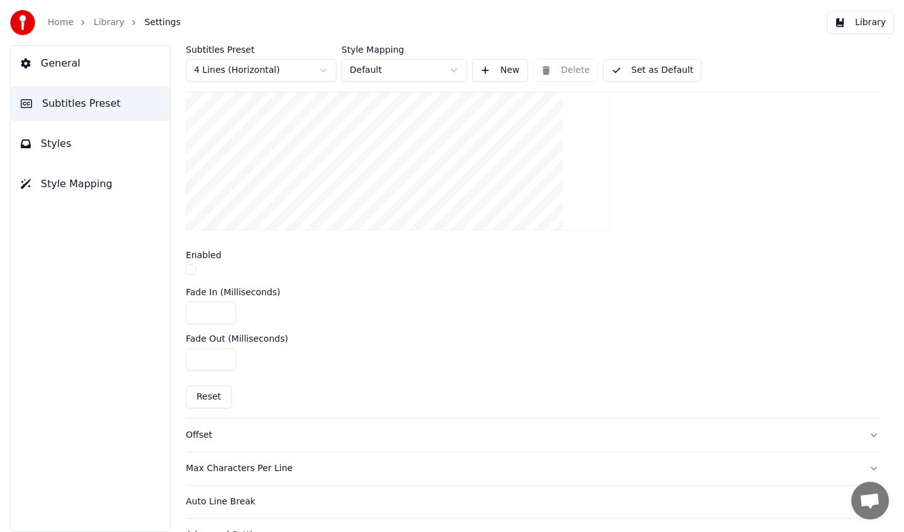
scroll to position [422, 0]
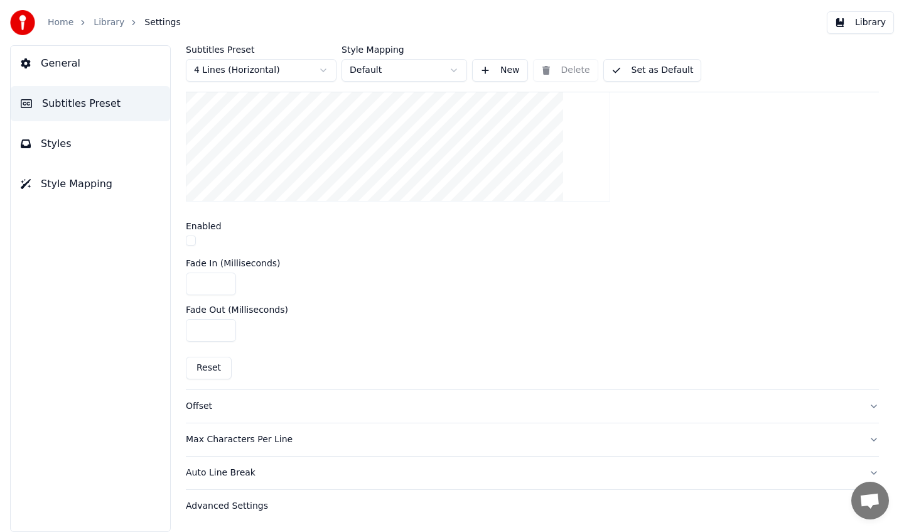
click at [237, 411] on div "Offset" at bounding box center [522, 406] width 673 height 13
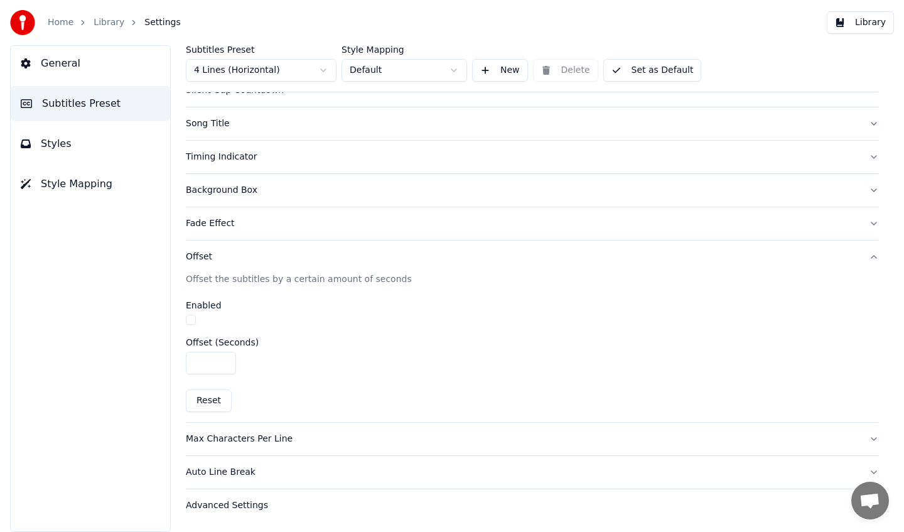
scroll to position [142, 0]
click at [241, 434] on div "Max Characters Per Line" at bounding box center [522, 439] width 673 height 13
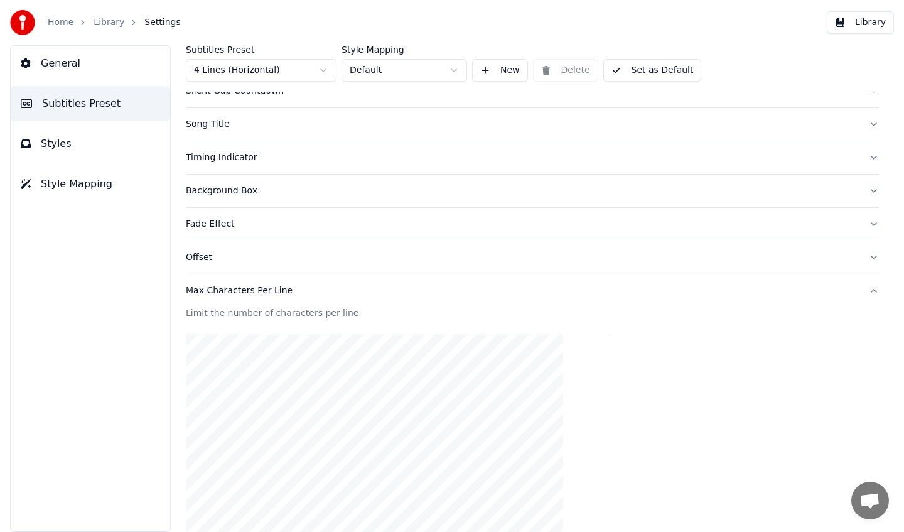
scroll to position [375, 0]
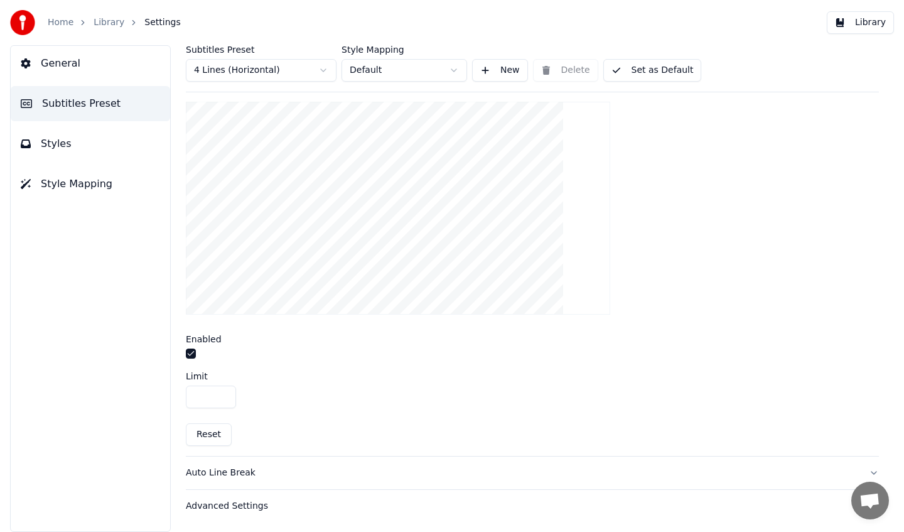
click at [237, 466] on div "Auto Line Break" at bounding box center [522, 472] width 673 height 13
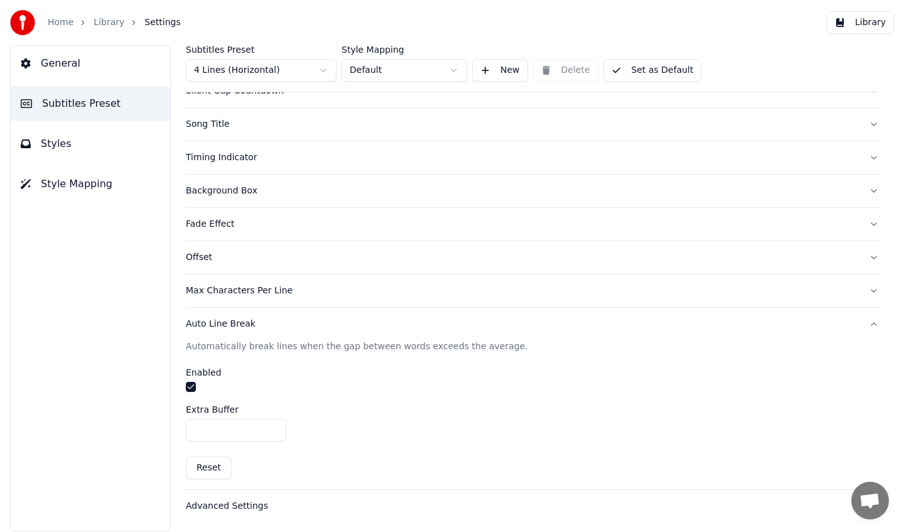
click at [248, 316] on button "Auto Line Break" at bounding box center [532, 324] width 693 height 33
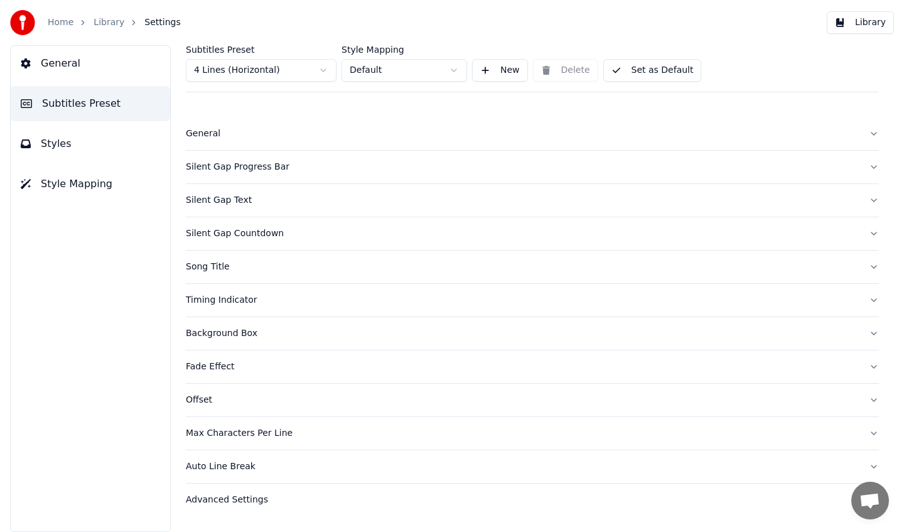
click at [215, 483] on button "Advanced Settings" at bounding box center [532, 499] width 693 height 33
click at [230, 470] on div "Auto Line Break" at bounding box center [522, 466] width 673 height 13
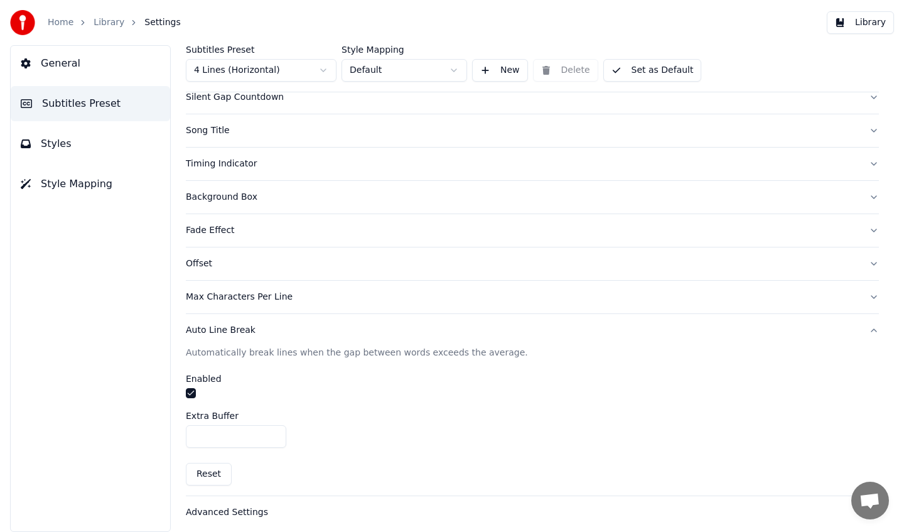
click at [192, 395] on button "button" at bounding box center [191, 393] width 10 height 10
click at [241, 330] on div "Auto Line Break" at bounding box center [522, 330] width 673 height 13
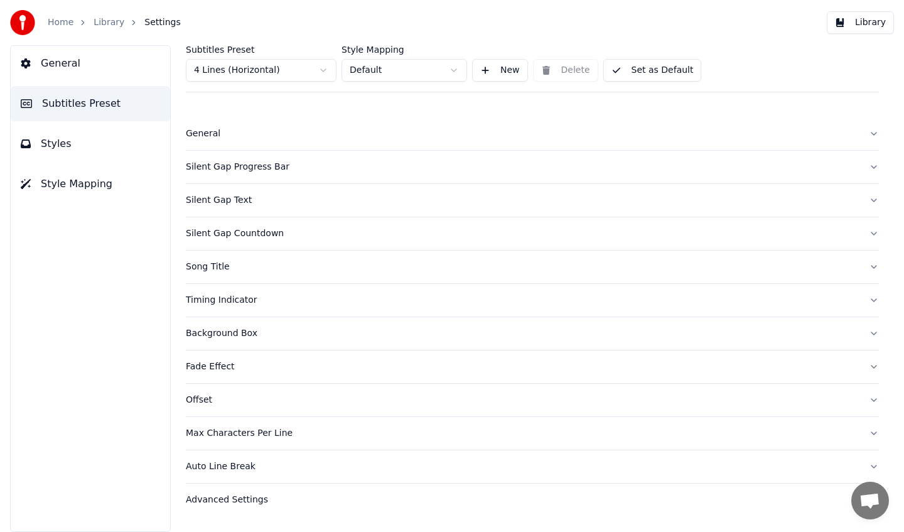
scroll to position [0, 0]
click at [235, 428] on div "Max Characters Per Line" at bounding box center [522, 433] width 673 height 13
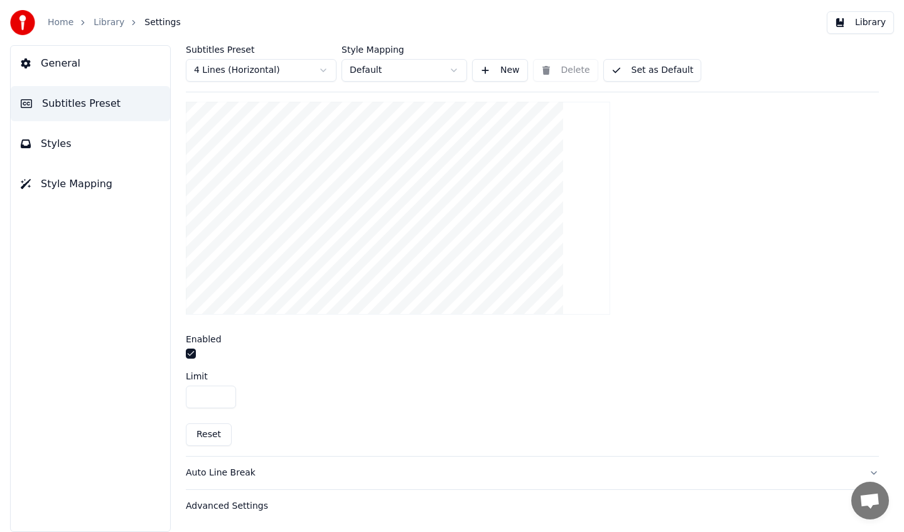
click at [193, 355] on button "button" at bounding box center [191, 353] width 10 height 10
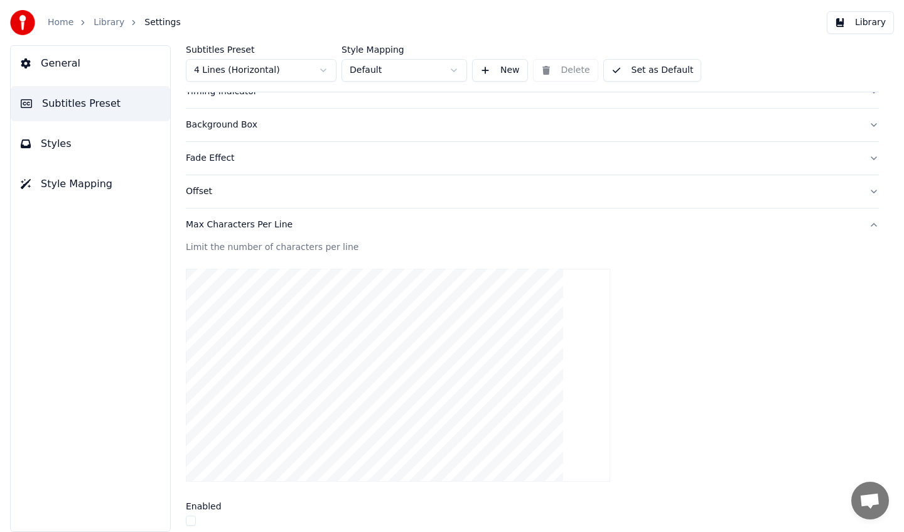
scroll to position [186, 0]
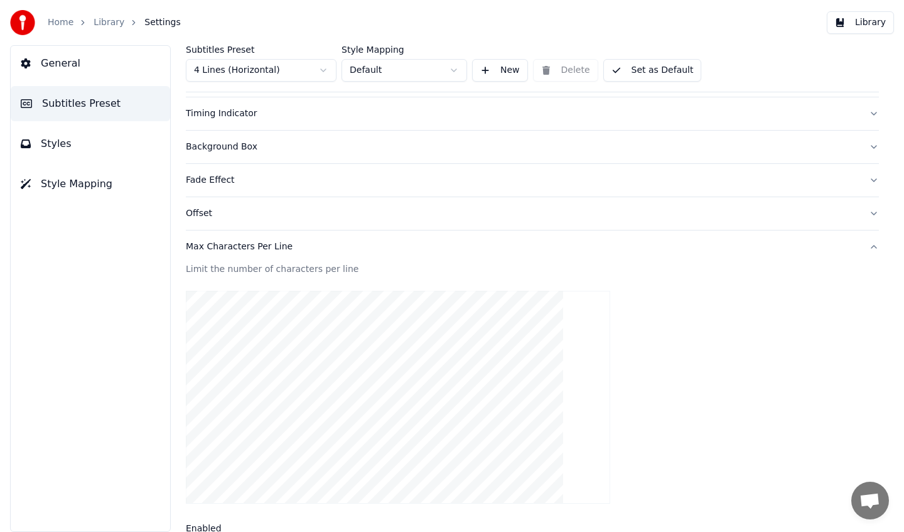
click at [232, 242] on div "Max Characters Per Line" at bounding box center [522, 246] width 673 height 13
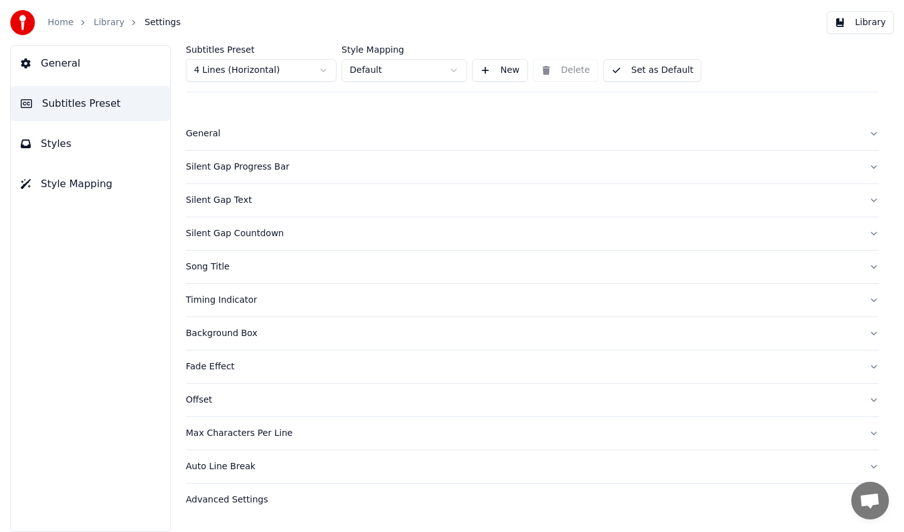
click at [249, 490] on button "Advanced Settings" at bounding box center [532, 499] width 693 height 33
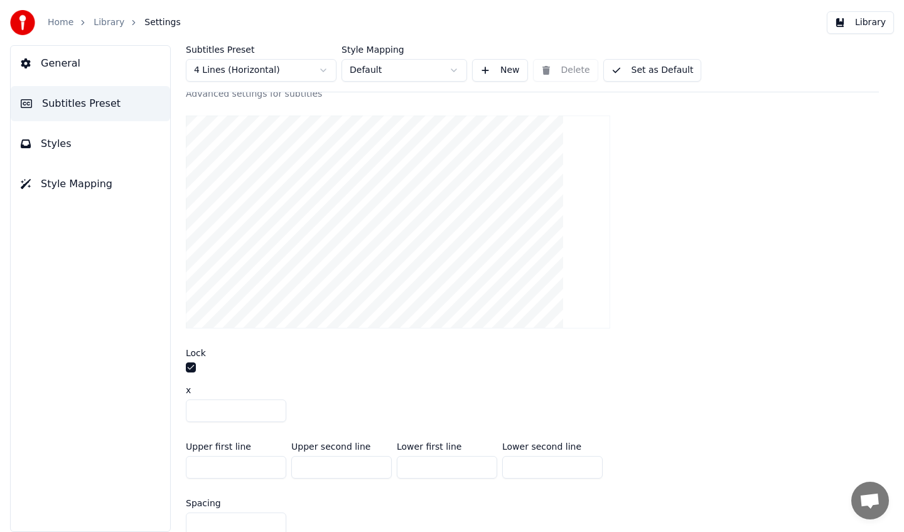
scroll to position [488, 0]
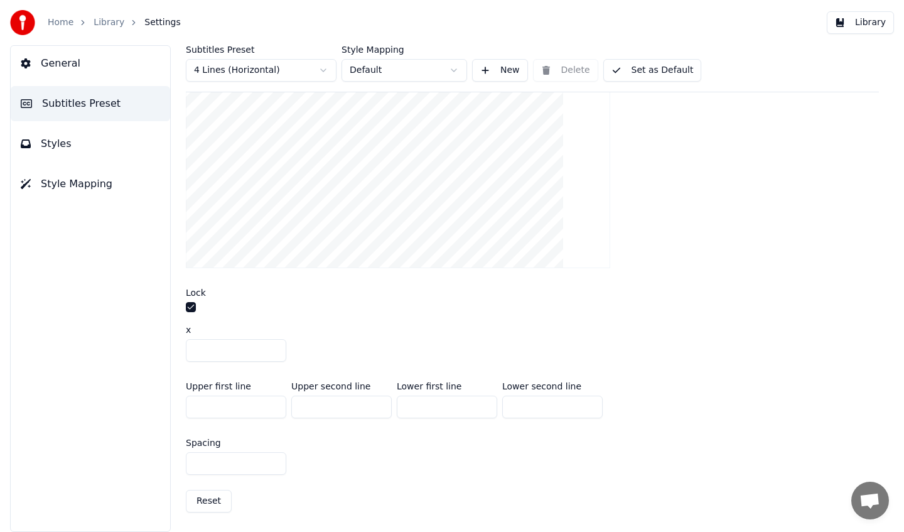
click at [214, 498] on button "Reset" at bounding box center [209, 500] width 46 height 23
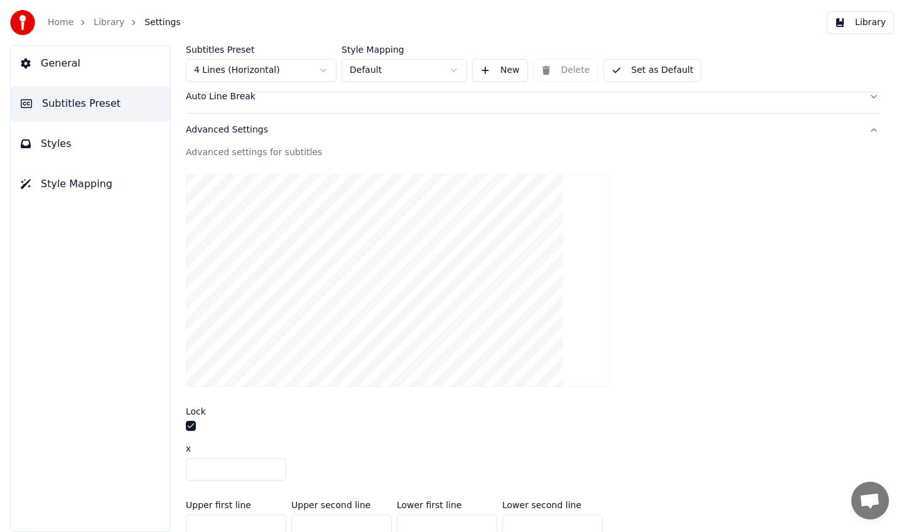
scroll to position [370, 0]
click at [647, 67] on button "Set as Default" at bounding box center [652, 70] width 99 height 23
click at [106, 24] on link "Library" at bounding box center [109, 22] width 31 height 13
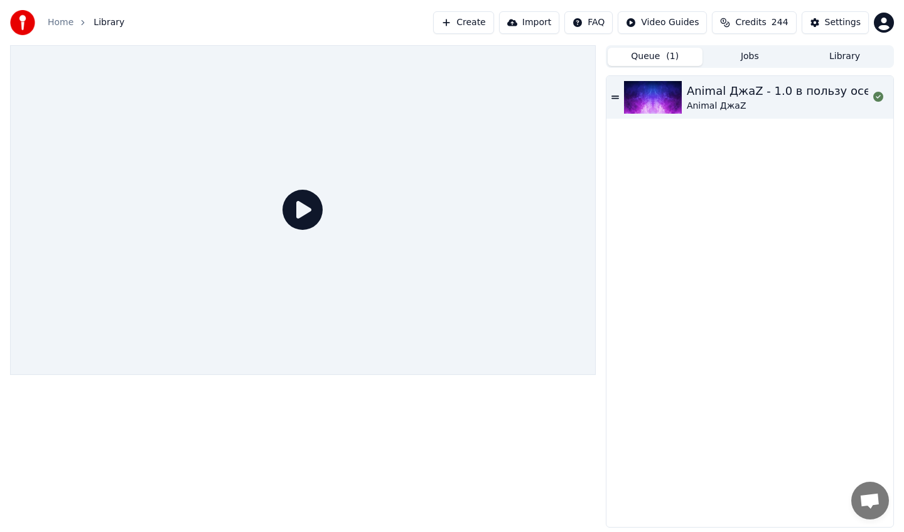
click at [835, 62] on button "Library" at bounding box center [844, 57] width 95 height 18
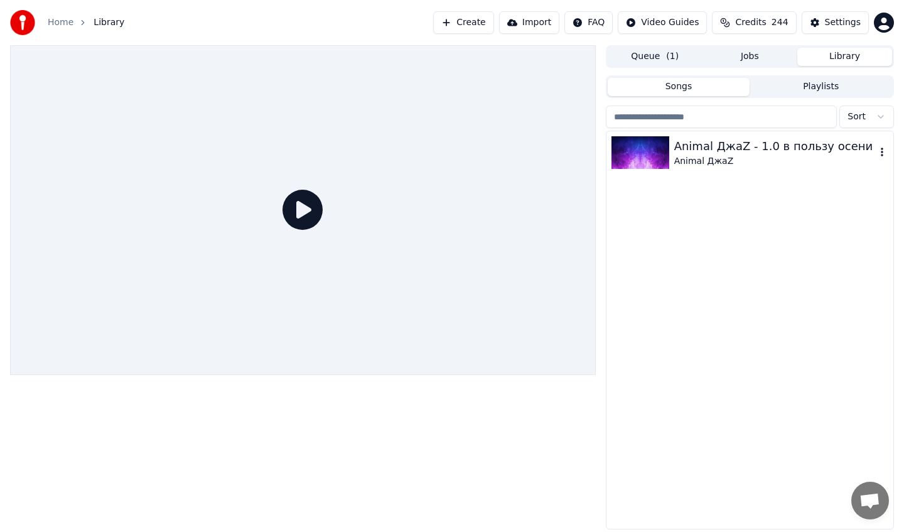
click at [679, 168] on div "Animal ДжаZ - 1.0 в пользу осени Animal ДжаZ" at bounding box center [749, 152] width 287 height 43
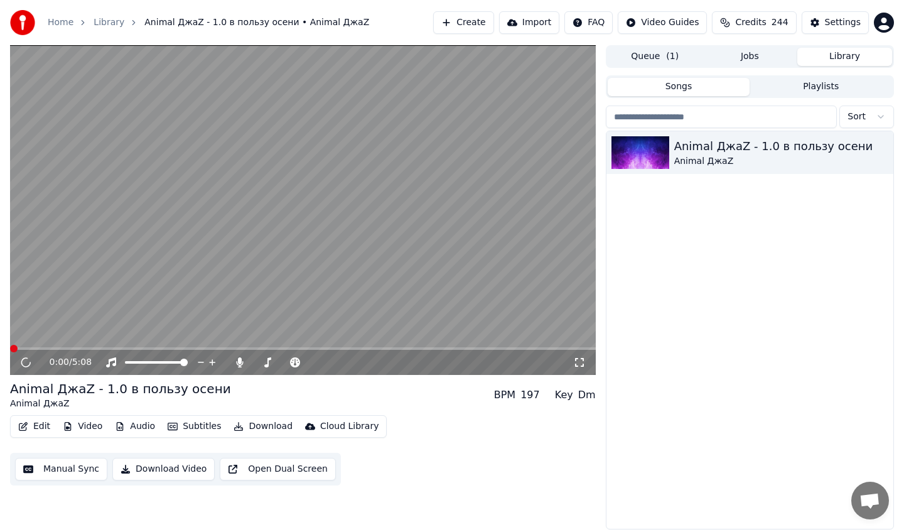
click at [123, 347] on span at bounding box center [303, 348] width 586 height 3
click at [126, 348] on span at bounding box center [303, 348] width 586 height 3
click at [110, 348] on span at bounding box center [303, 348] width 586 height 3
click at [269, 363] on span at bounding box center [267, 362] width 8 height 8
click at [145, 347] on span at bounding box center [303, 348] width 586 height 3
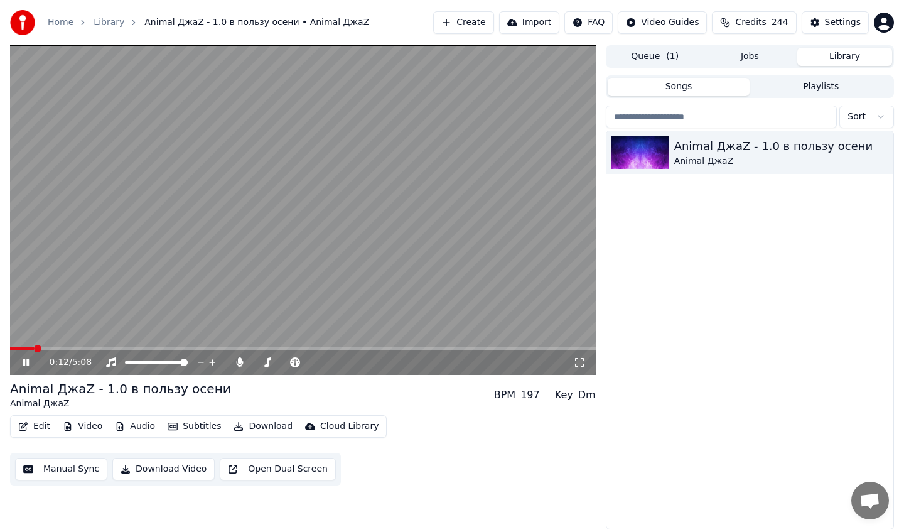
click at [22, 357] on icon at bounding box center [34, 362] width 29 height 10
click at [26, 362] on icon at bounding box center [26, 362] width 8 height 9
click at [98, 350] on div "0:13 / 5:08" at bounding box center [303, 362] width 586 height 25
click at [112, 348] on span at bounding box center [303, 348] width 586 height 3
click at [147, 347] on span at bounding box center [149, 349] width 8 height 8
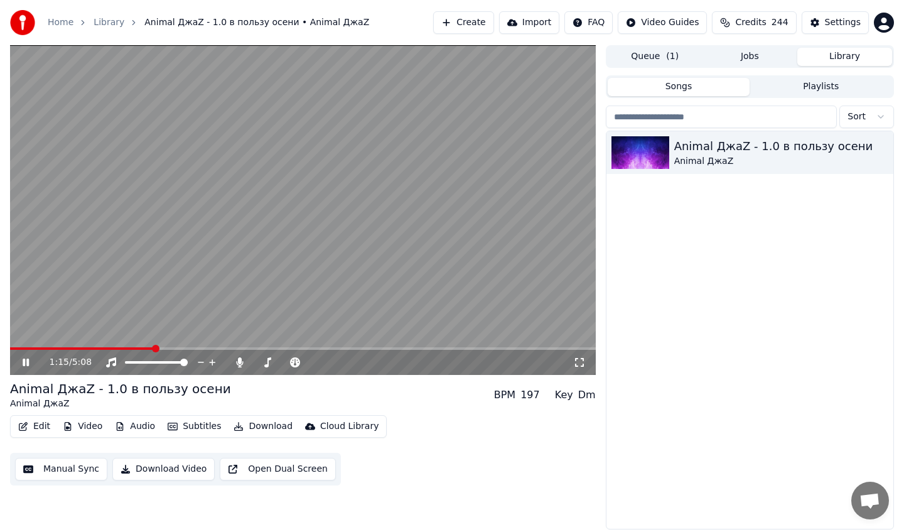
click at [22, 361] on icon at bounding box center [34, 362] width 29 height 10
click at [25, 362] on icon at bounding box center [26, 362] width 8 height 9
click at [273, 362] on span at bounding box center [285, 362] width 63 height 3
click at [154, 362] on span at bounding box center [158, 362] width 8 height 8
click at [27, 364] on icon at bounding box center [26, 362] width 6 height 8
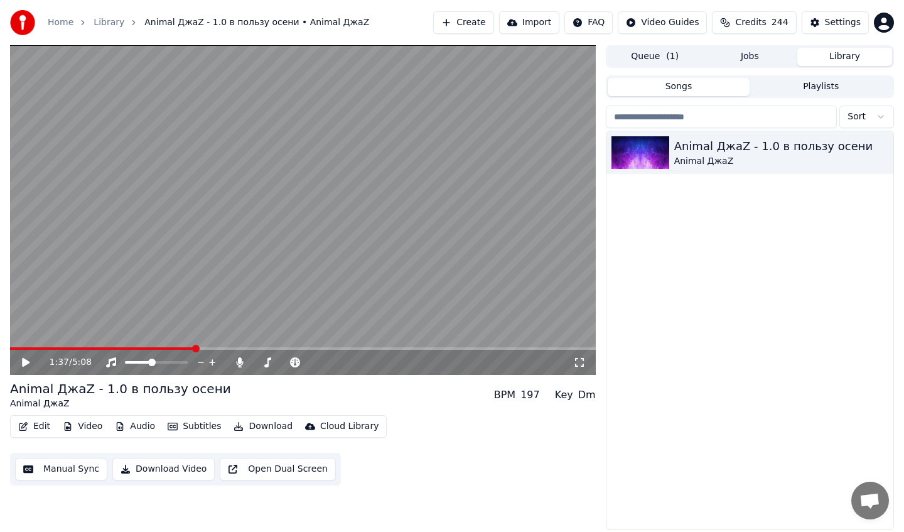
click at [31, 427] on button "Edit" at bounding box center [34, 426] width 42 height 18
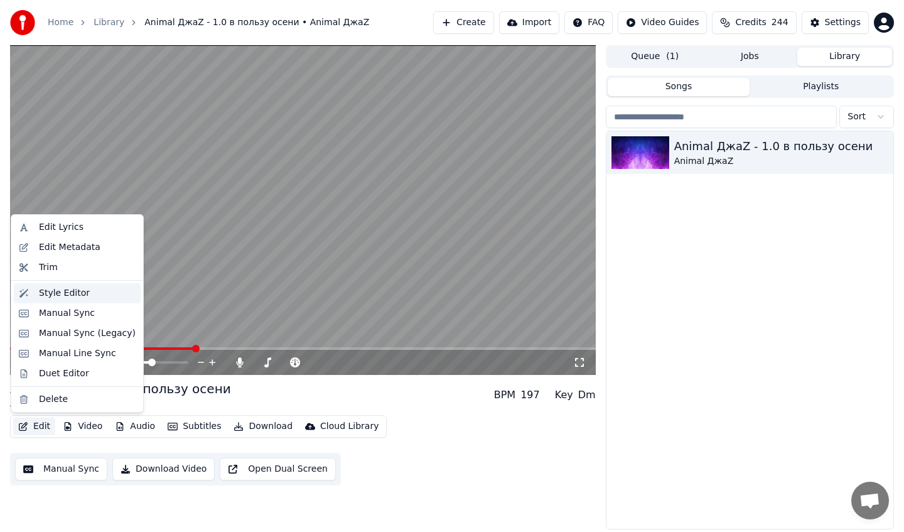
click at [57, 291] on div "Style Editor" at bounding box center [64, 293] width 51 height 13
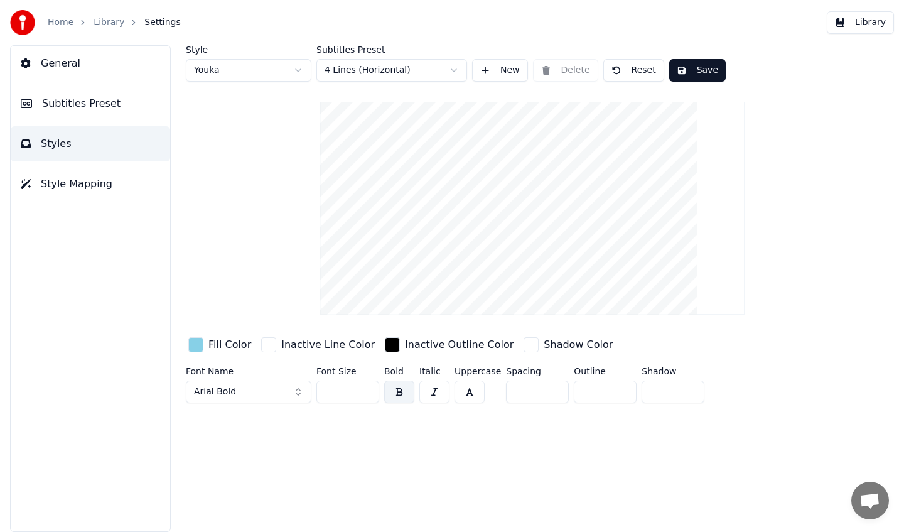
click at [198, 345] on div "button" at bounding box center [195, 344] width 15 height 15
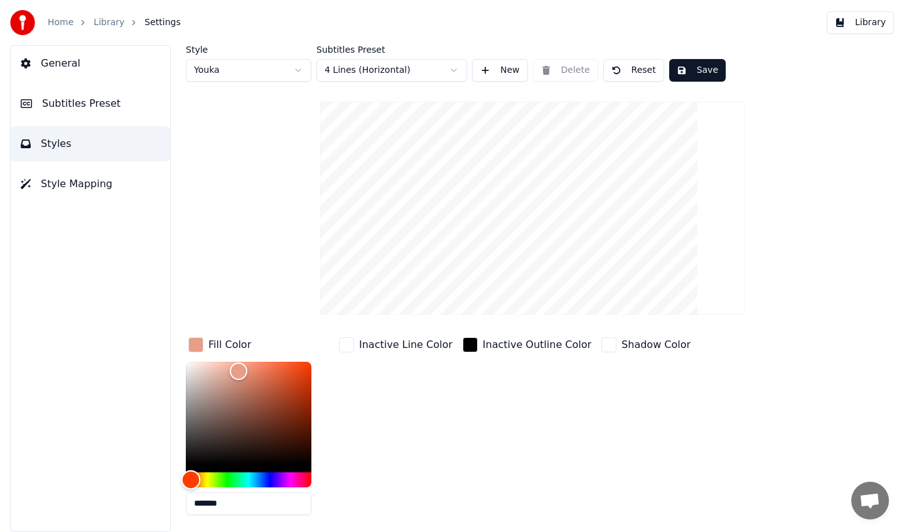
drag, startPoint x: 238, startPoint y: 481, endPoint x: 191, endPoint y: 477, distance: 47.8
click at [191, 477] on div "Hue" at bounding box center [249, 479] width 126 height 15
click at [267, 392] on div "Color" at bounding box center [249, 412] width 126 height 103
click at [201, 478] on div "Hue" at bounding box center [190, 478] width 19 height 19
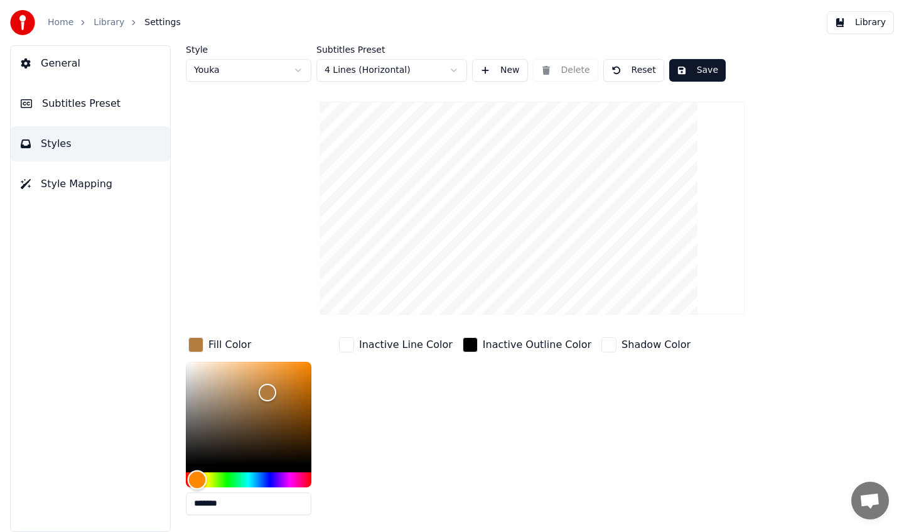
click at [197, 478] on div "Hue" at bounding box center [197, 478] width 19 height 19
drag, startPoint x: 269, startPoint y: 379, endPoint x: 324, endPoint y: 351, distance: 61.7
click at [324, 351] on div "Fill Color *******" at bounding box center [259, 429] width 146 height 190
type input "*******"
drag, startPoint x: 294, startPoint y: 378, endPoint x: 287, endPoint y: 372, distance: 9.3
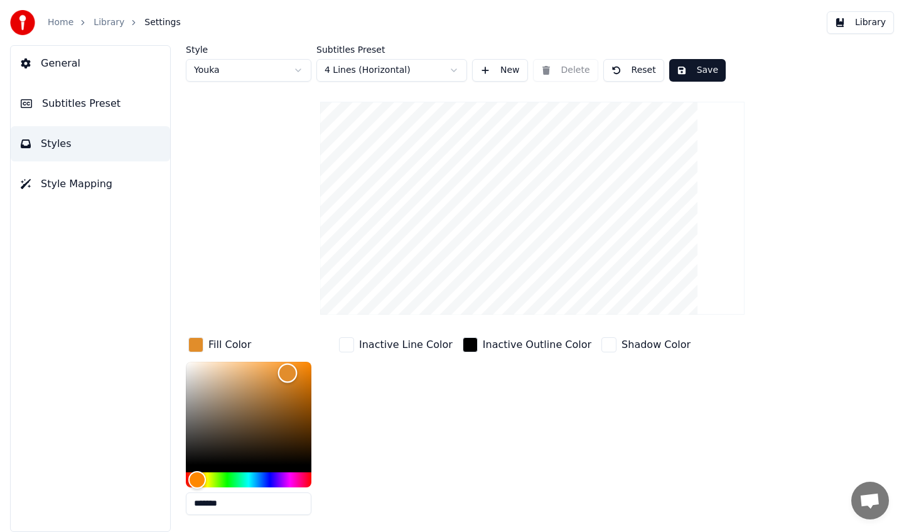
click at [287, 372] on div "Color" at bounding box center [249, 412] width 126 height 103
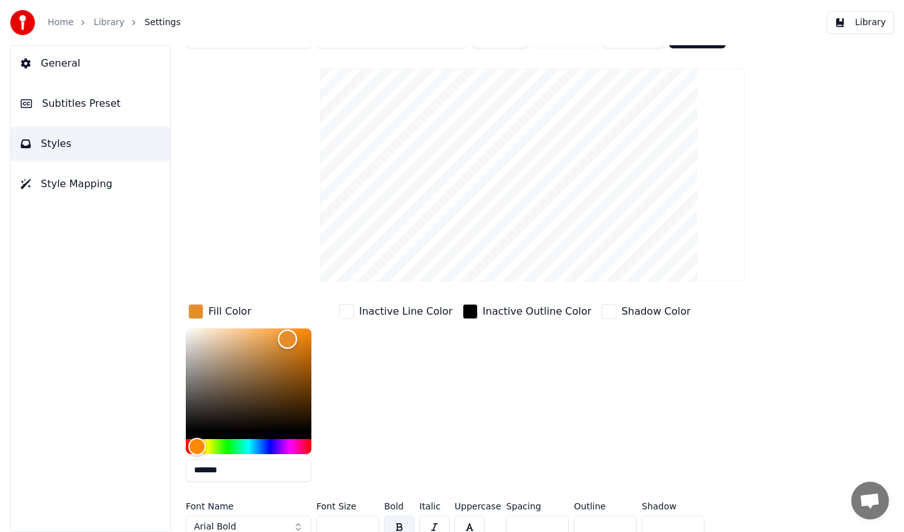
scroll to position [44, 0]
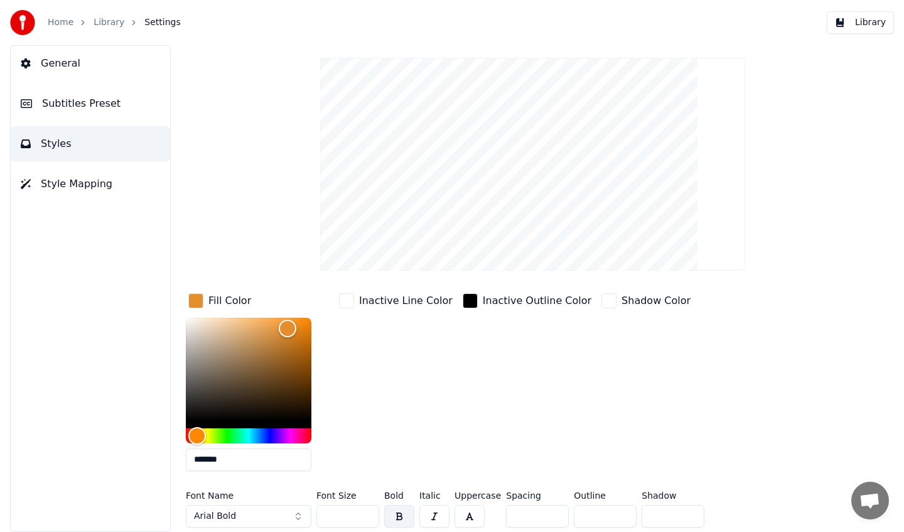
click at [729, 202] on div "Style Youka Subtitles Preset 4 Lines (Horizontal) New Delete Reset Save Fill Co…" at bounding box center [532, 266] width 693 height 531
click at [111, 138] on button "Styles" at bounding box center [90, 143] width 159 height 35
click at [107, 18] on link "Library" at bounding box center [109, 22] width 31 height 13
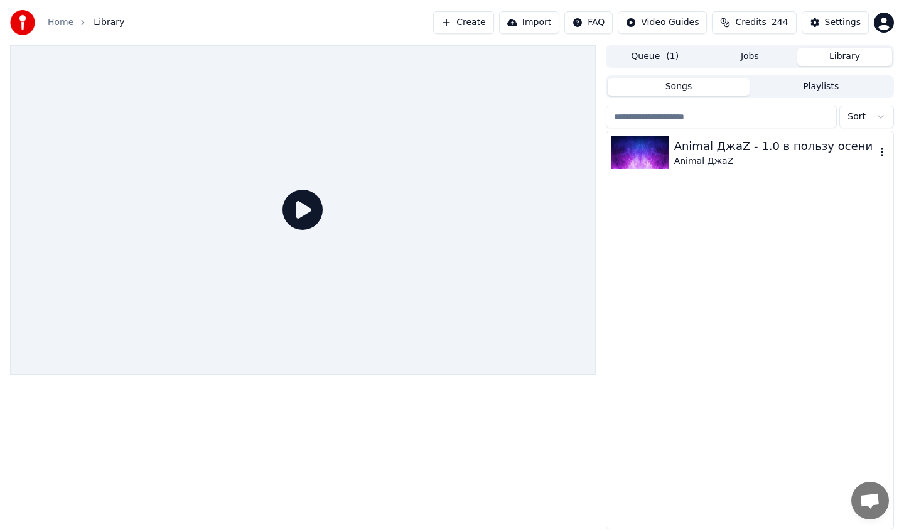
click at [768, 137] on div "Animal ДжаZ - 1.0 в пользу осени" at bounding box center [774, 146] width 201 height 18
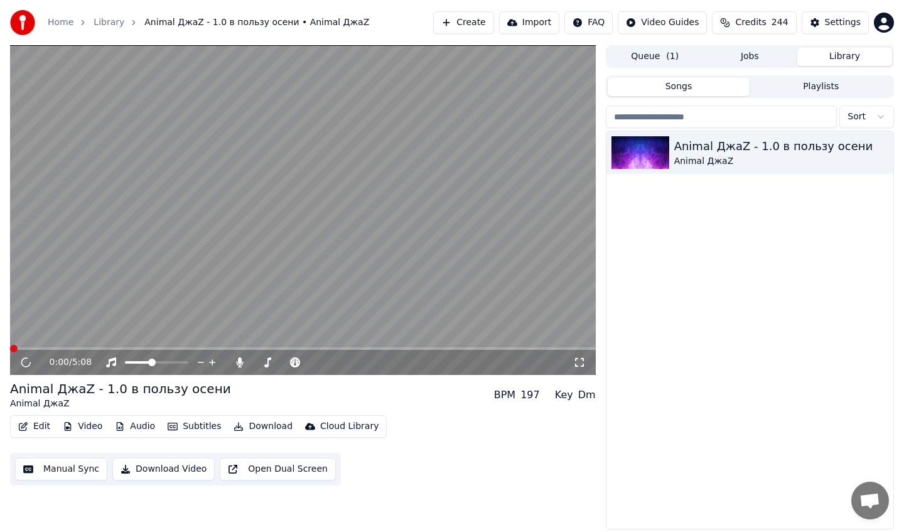
click at [106, 348] on span at bounding box center [303, 348] width 586 height 3
click at [28, 363] on icon at bounding box center [26, 362] width 6 height 8
click at [50, 429] on button "Edit" at bounding box center [34, 426] width 42 height 18
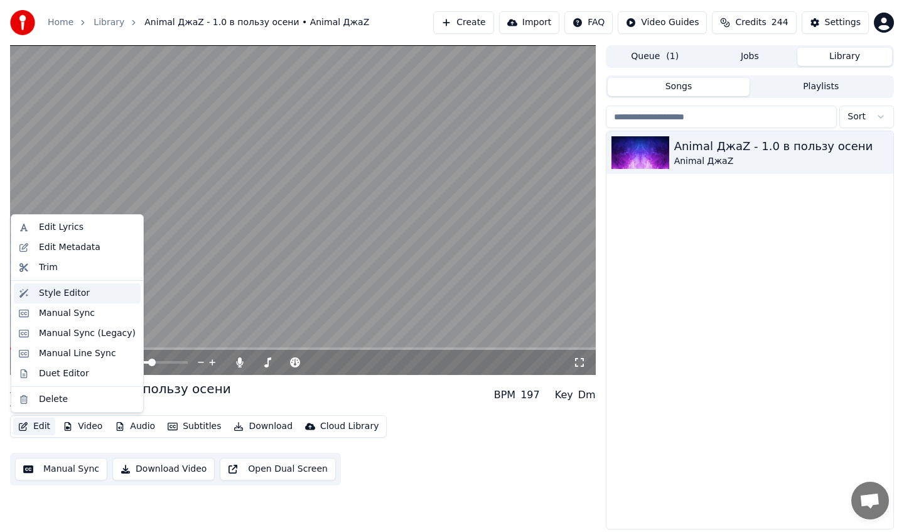
click at [81, 291] on div "Style Editor" at bounding box center [64, 293] width 51 height 13
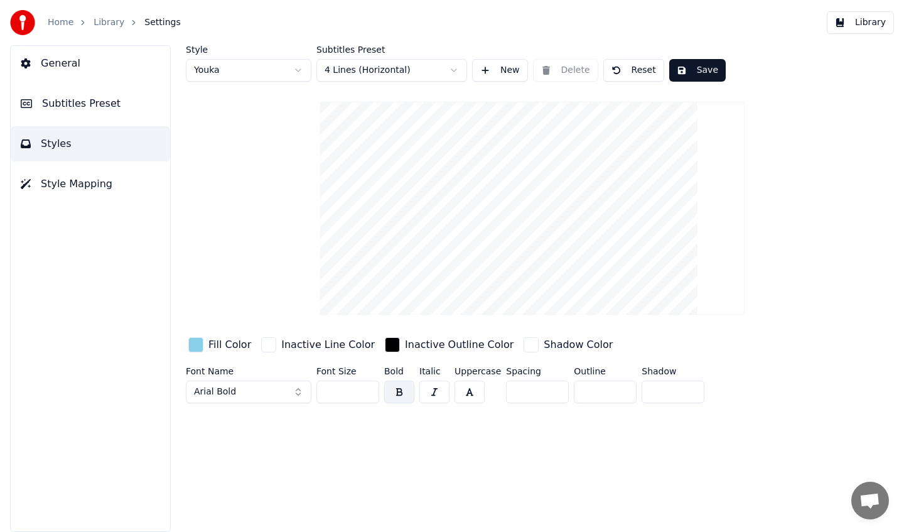
click at [197, 341] on div "button" at bounding box center [195, 344] width 15 height 15
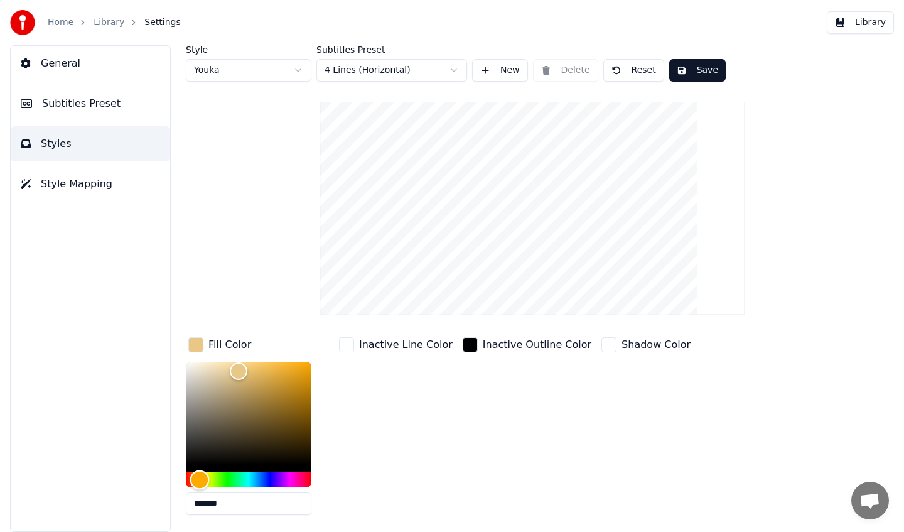
click at [200, 479] on div "Hue" at bounding box center [249, 479] width 126 height 15
drag, startPoint x: 289, startPoint y: 410, endPoint x: 282, endPoint y: 393, distance: 18.5
click at [282, 393] on div "Color" at bounding box center [249, 412] width 126 height 103
click at [196, 479] on div "Hue" at bounding box center [196, 478] width 19 height 19
type input "*******"
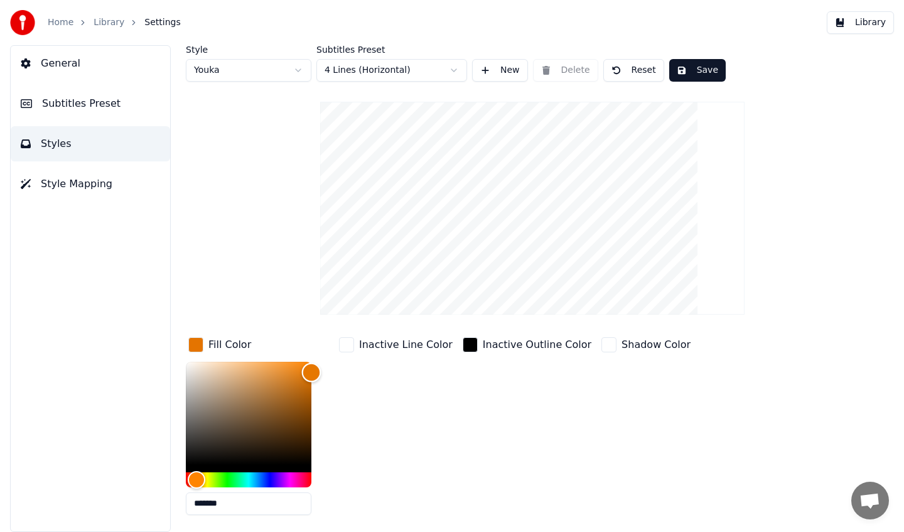
drag, startPoint x: 285, startPoint y: 390, endPoint x: 328, endPoint y: 372, distance: 47.2
click at [328, 372] on div "*******" at bounding box center [259, 440] width 146 height 158
click at [193, 345] on div "button" at bounding box center [195, 344] width 15 height 15
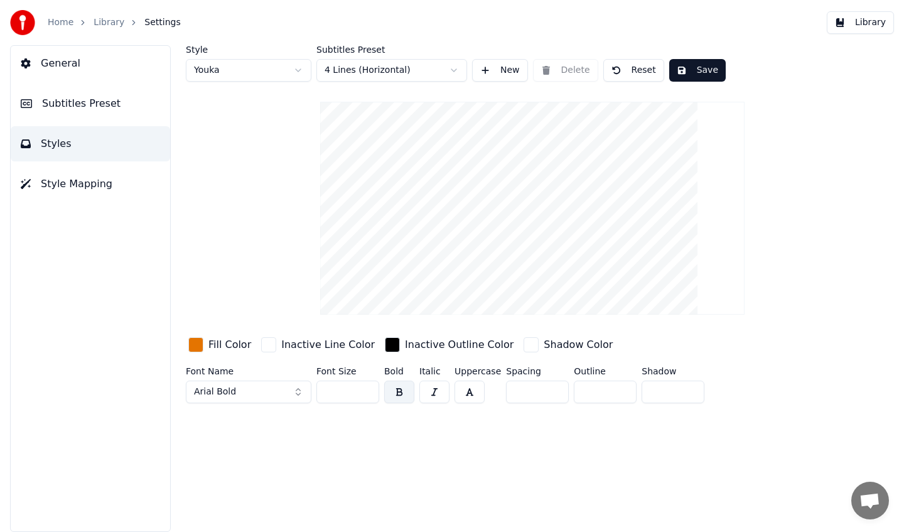
click at [702, 68] on button "Save" at bounding box center [697, 70] width 56 height 23
click at [122, 24] on div "Library" at bounding box center [116, 22] width 45 height 13
click at [107, 24] on link "Library" at bounding box center [109, 22] width 31 height 13
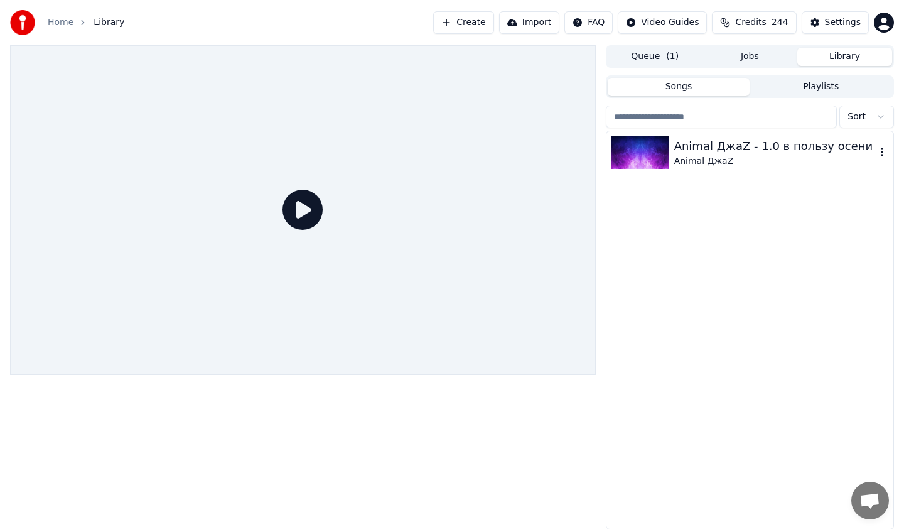
click at [709, 142] on div "Animal ДжаZ - 1.0 в пользу осени" at bounding box center [774, 146] width 201 height 18
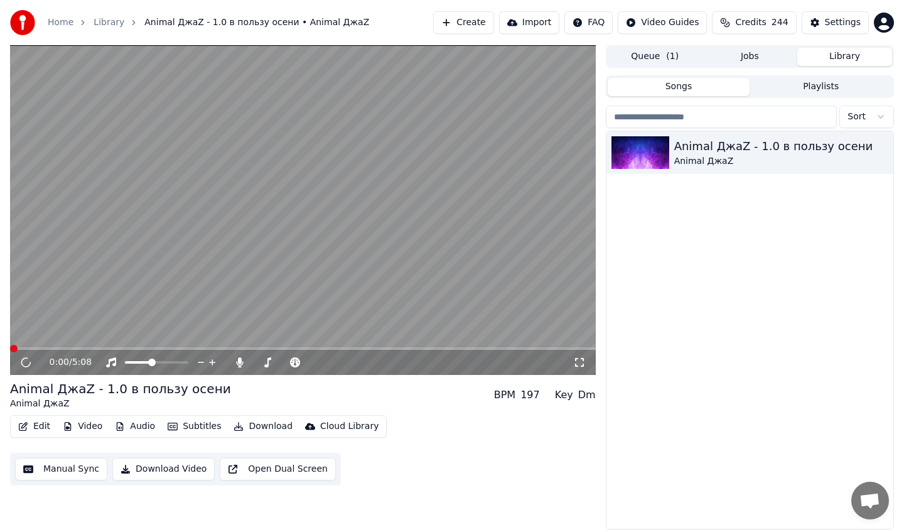
click at [92, 349] on span at bounding box center [303, 348] width 586 height 3
click at [136, 349] on span at bounding box center [303, 348] width 586 height 3
click at [98, 349] on span at bounding box center [94, 349] width 8 height 8
click at [24, 366] on icon at bounding box center [34, 362] width 29 height 10
click at [26, 362] on icon at bounding box center [26, 362] width 8 height 9
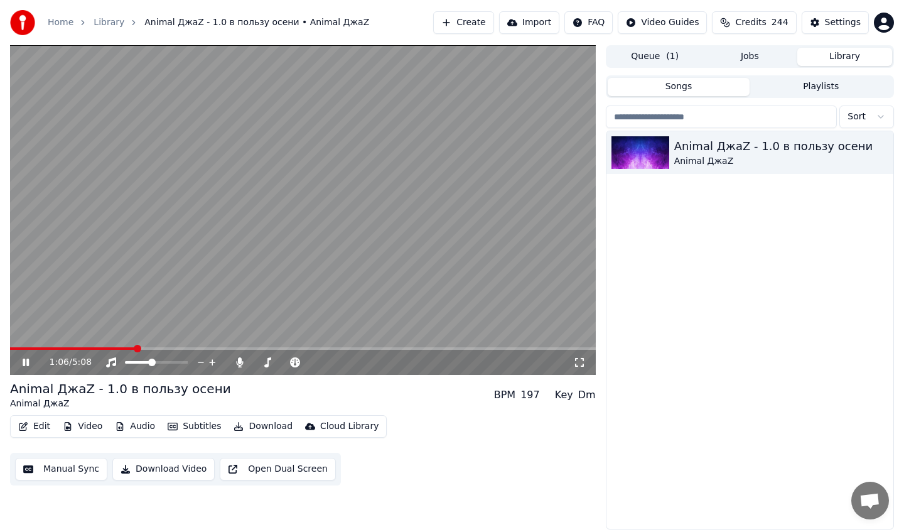
click at [195, 345] on video at bounding box center [303, 209] width 586 height 329
click at [195, 348] on span at bounding box center [303, 348] width 586 height 3
click at [28, 366] on div "1:38 / 5:08" at bounding box center [302, 362] width 575 height 13
click at [41, 416] on div "Edit Video Audio Subtitles Download Cloud Library" at bounding box center [198, 426] width 377 height 23
click at [38, 425] on button "Edit" at bounding box center [34, 426] width 42 height 18
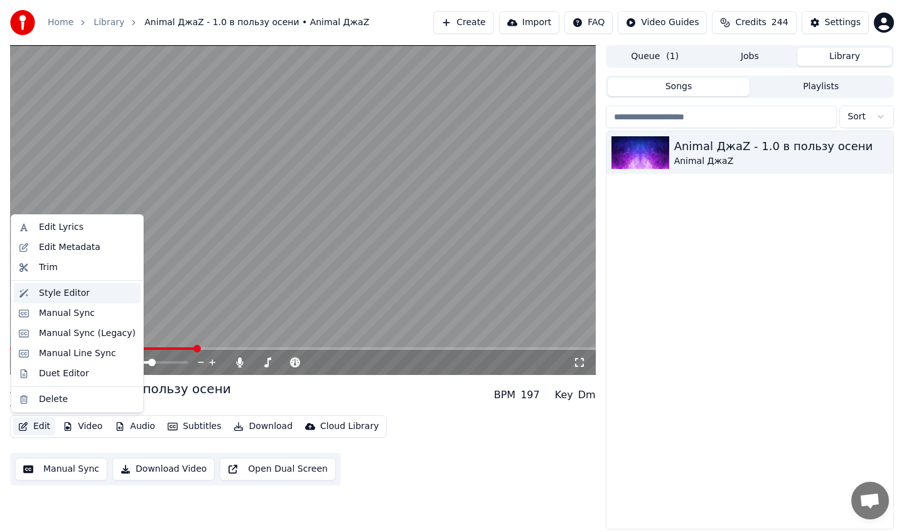
click at [81, 289] on div "Style Editor" at bounding box center [64, 293] width 51 height 13
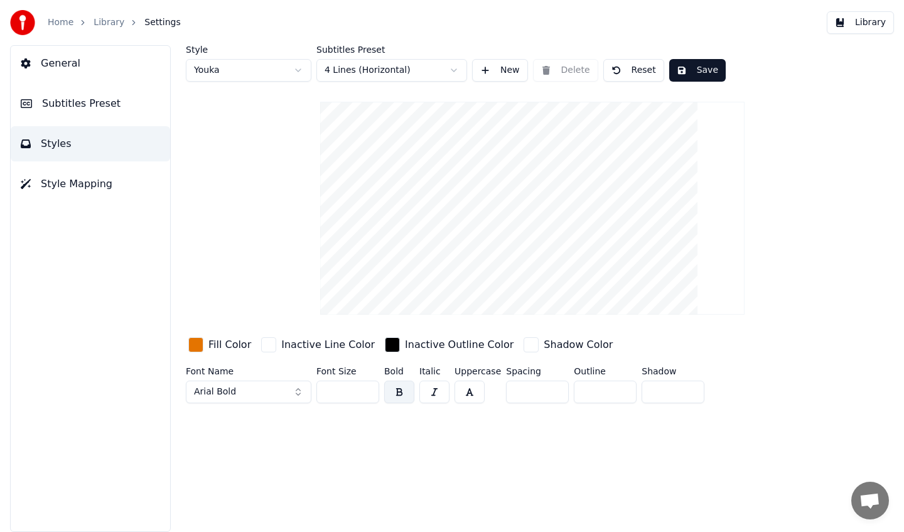
click at [192, 344] on div "button" at bounding box center [195, 344] width 15 height 15
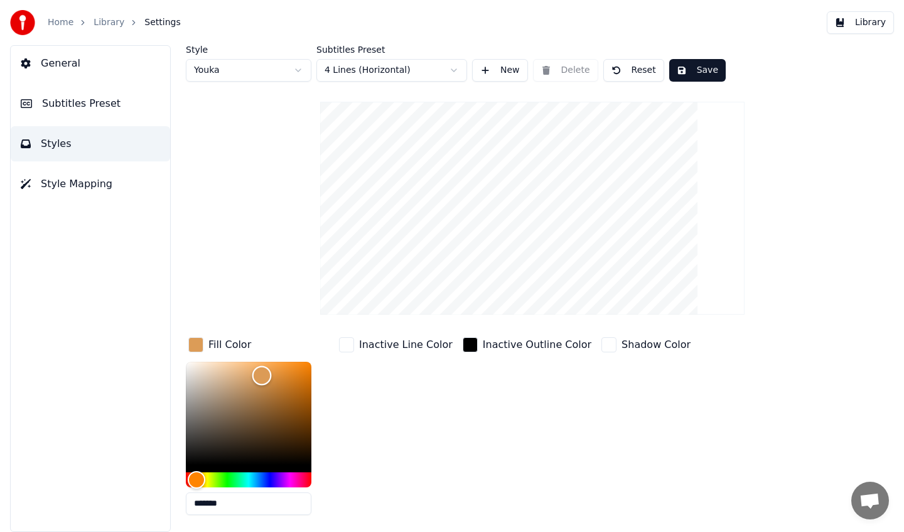
click at [262, 375] on div "Color" at bounding box center [249, 412] width 126 height 103
type input "*******"
click at [270, 377] on div "Color" at bounding box center [261, 375] width 19 height 19
click at [687, 65] on button "Save" at bounding box center [697, 70] width 56 height 23
click at [106, 21] on link "Library" at bounding box center [109, 22] width 31 height 13
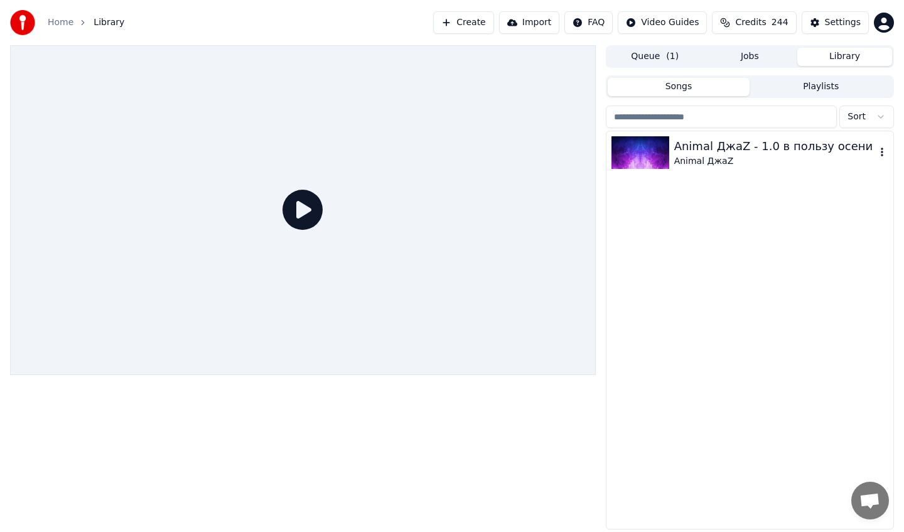
click at [742, 164] on div "Animal ДжаZ" at bounding box center [774, 161] width 201 height 13
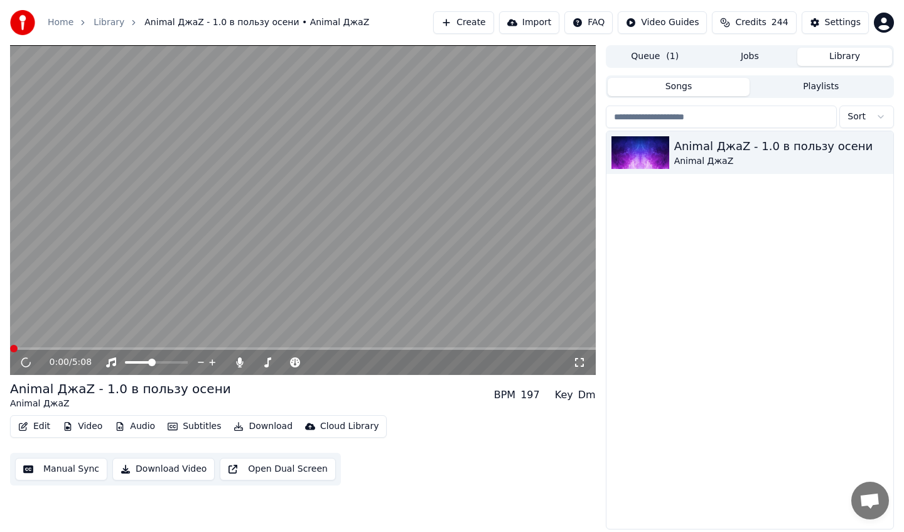
click at [157, 348] on span at bounding box center [303, 348] width 586 height 3
click at [25, 364] on icon at bounding box center [34, 362] width 29 height 10
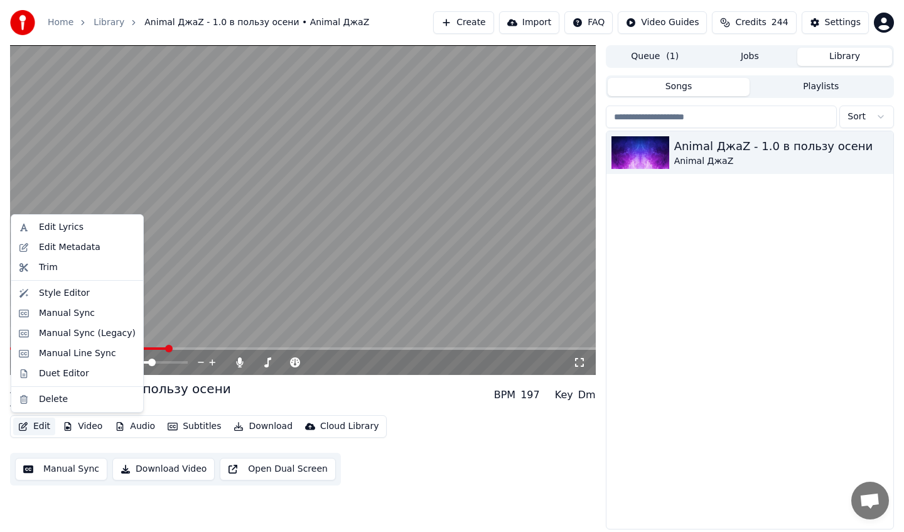
click at [28, 423] on icon "button" at bounding box center [23, 426] width 10 height 9
click at [60, 292] on div "Style Editor" at bounding box center [64, 293] width 51 height 13
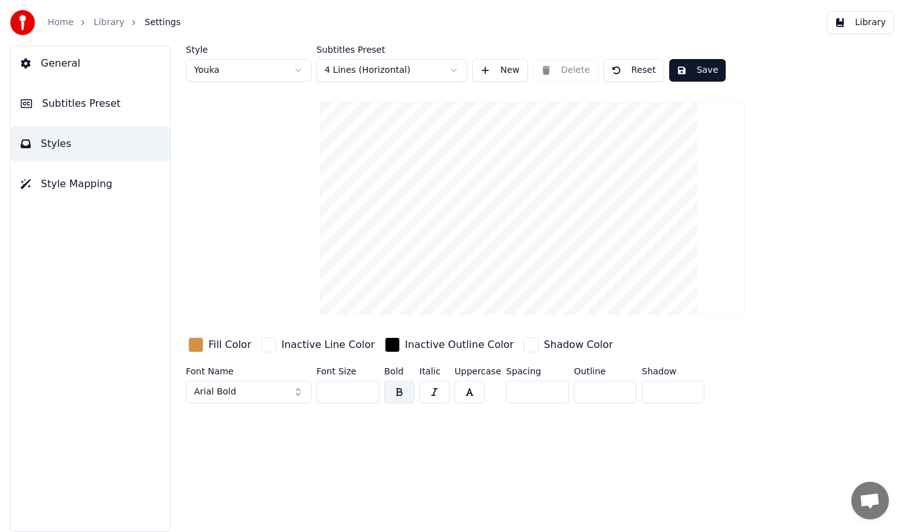
click at [195, 348] on div "button" at bounding box center [195, 344] width 15 height 15
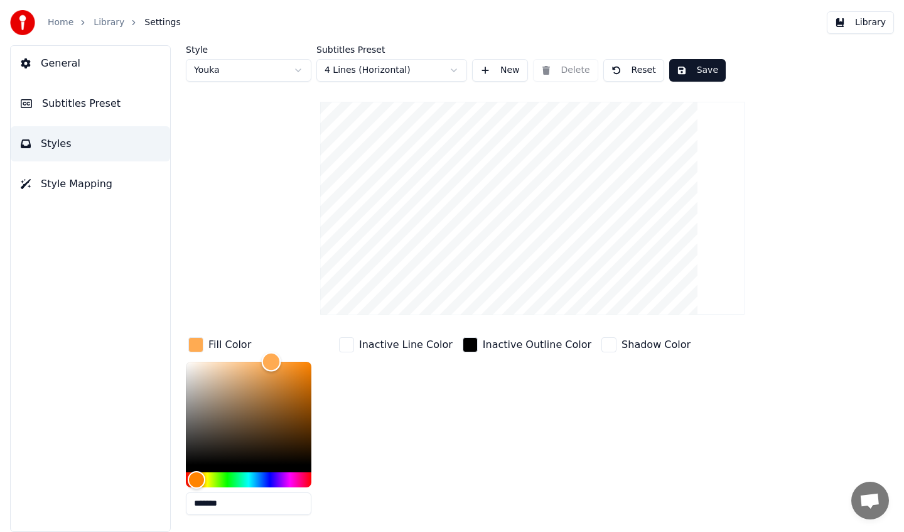
type input "*******"
drag, startPoint x: 271, startPoint y: 370, endPoint x: 271, endPoint y: 350, distance: 20.1
click at [271, 348] on div "Fill Color *******" at bounding box center [259, 429] width 146 height 190
click at [707, 59] on button "Save" at bounding box center [697, 70] width 56 height 23
click at [105, 17] on link "Library" at bounding box center [109, 22] width 31 height 13
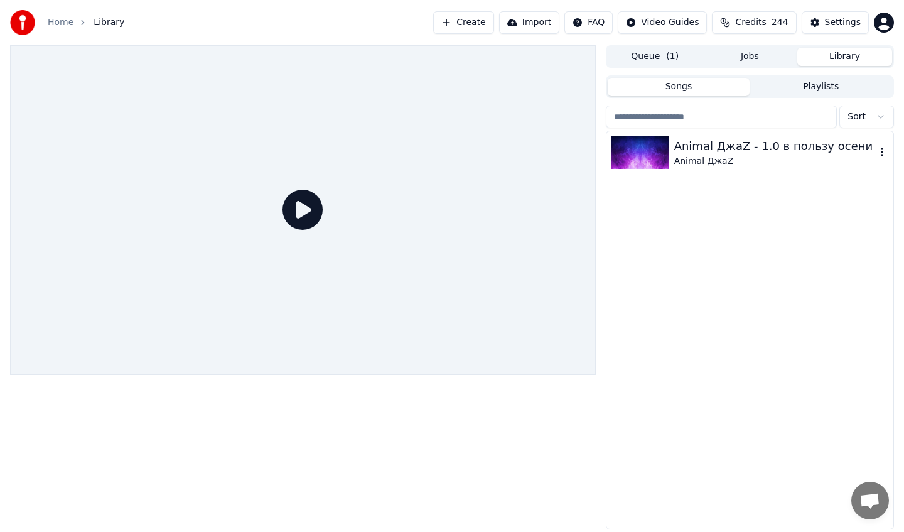
click at [746, 161] on div "Animal ДжаZ" at bounding box center [774, 161] width 201 height 13
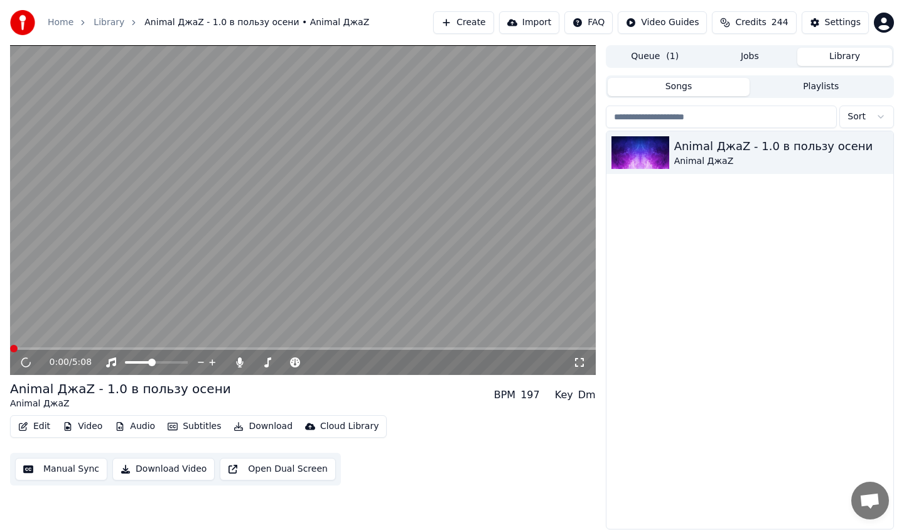
click at [133, 347] on span at bounding box center [303, 348] width 586 height 3
click at [195, 213] on video at bounding box center [303, 209] width 586 height 329
click at [124, 349] on span at bounding box center [303, 348] width 586 height 3
click at [212, 264] on video at bounding box center [303, 209] width 586 height 329
click at [235, 343] on video at bounding box center [303, 209] width 586 height 329
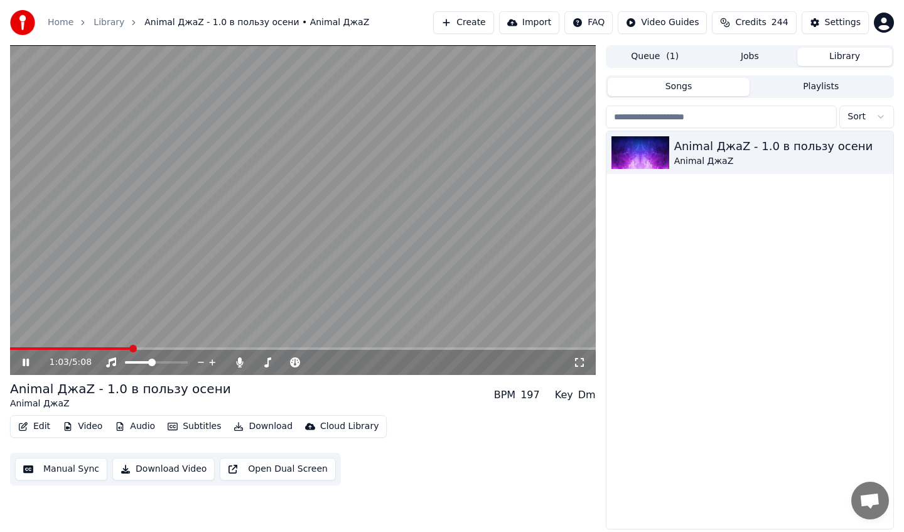
click at [235, 350] on div "1:03 / 5:08" at bounding box center [303, 362] width 586 height 25
click at [267, 319] on video at bounding box center [303, 209] width 586 height 329
click at [247, 351] on div "1:04 / 5:08" at bounding box center [303, 362] width 586 height 25
click at [255, 350] on div "1:04 / 5:08" at bounding box center [303, 362] width 586 height 25
click at [258, 350] on div "1:04 / 5:08" at bounding box center [303, 362] width 586 height 25
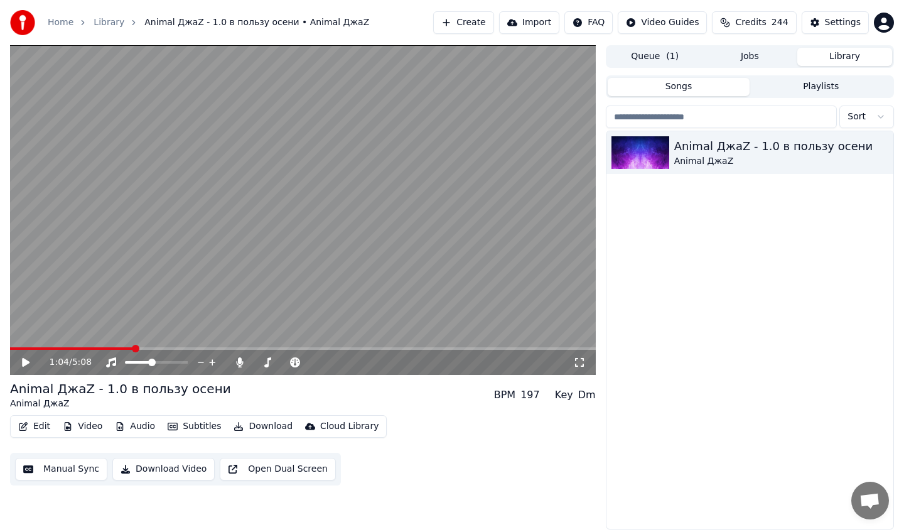
click at [262, 350] on div "1:04 / 5:08" at bounding box center [303, 362] width 586 height 25
click at [261, 347] on span at bounding box center [303, 348] width 586 height 3
click at [24, 362] on icon at bounding box center [26, 362] width 8 height 9
click at [24, 362] on icon at bounding box center [26, 362] width 6 height 8
click at [24, 362] on icon at bounding box center [26, 362] width 8 height 9
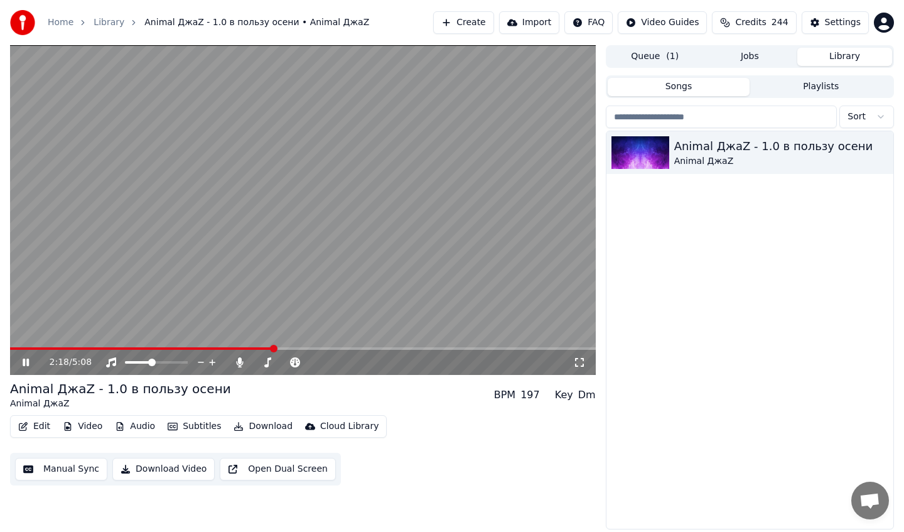
click at [24, 362] on icon at bounding box center [26, 362] width 6 height 8
click at [24, 362] on icon at bounding box center [26, 362] width 8 height 9
click at [24, 362] on icon at bounding box center [26, 362] width 6 height 8
click at [834, 22] on div "Settings" at bounding box center [843, 22] width 36 height 13
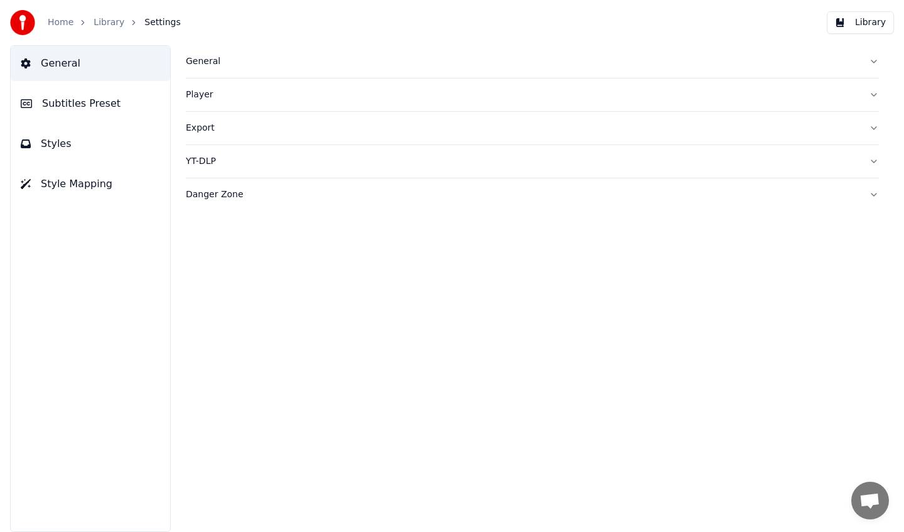
click at [102, 102] on span "Subtitles Preset" at bounding box center [81, 103] width 78 height 15
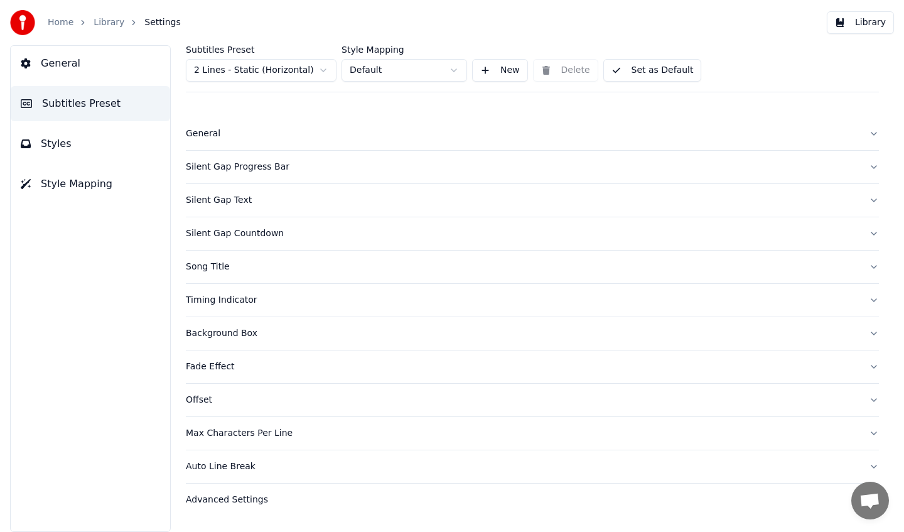
click at [282, 262] on div "Song Title" at bounding box center [522, 266] width 673 height 13
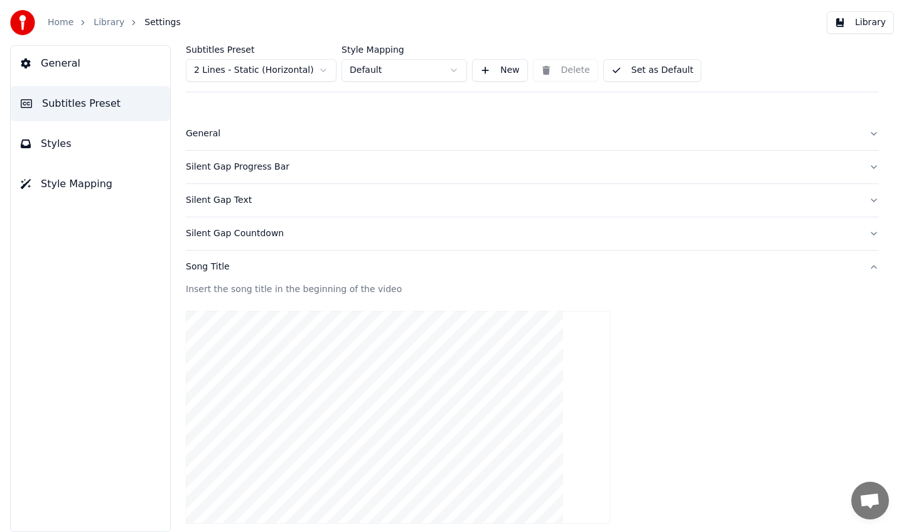
scroll to position [337, 0]
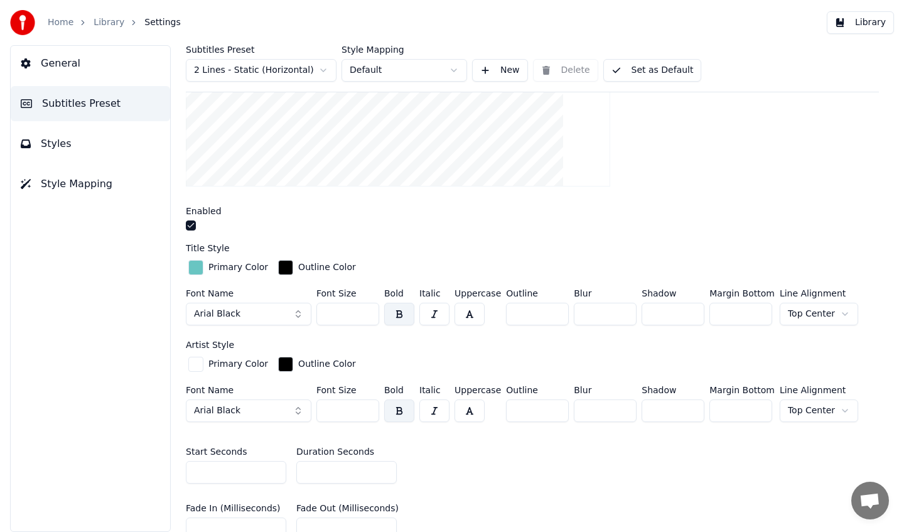
click at [196, 264] on div "button" at bounding box center [195, 267] width 15 height 15
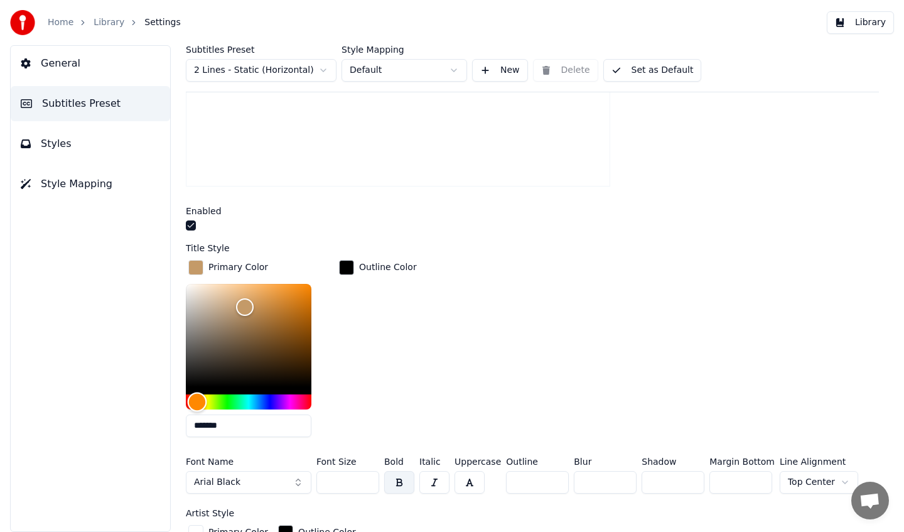
drag, startPoint x: 222, startPoint y: 395, endPoint x: 197, endPoint y: 400, distance: 24.9
click at [197, 400] on div "Hue" at bounding box center [249, 401] width 126 height 15
type input "*******"
drag, startPoint x: 283, startPoint y: 299, endPoint x: 284, endPoint y: 291, distance: 8.3
click at [284, 291] on div "Color" at bounding box center [249, 335] width 126 height 103
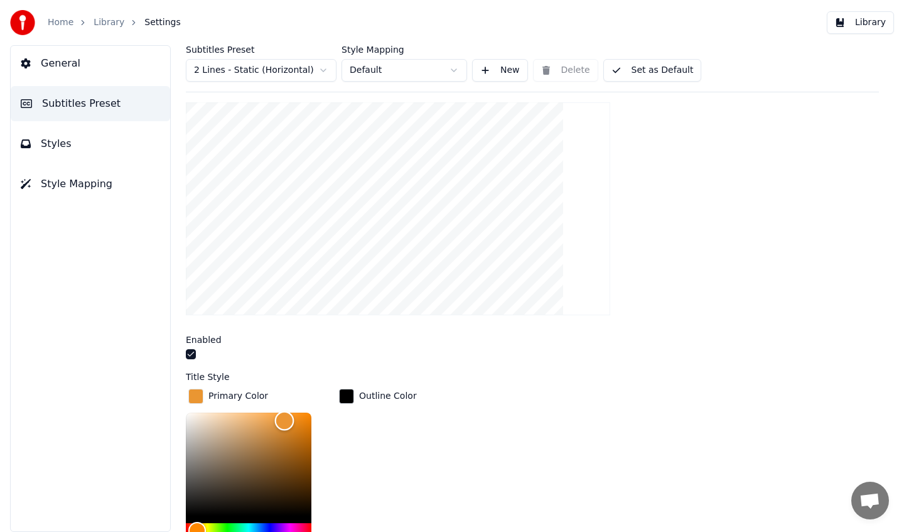
scroll to position [403, 0]
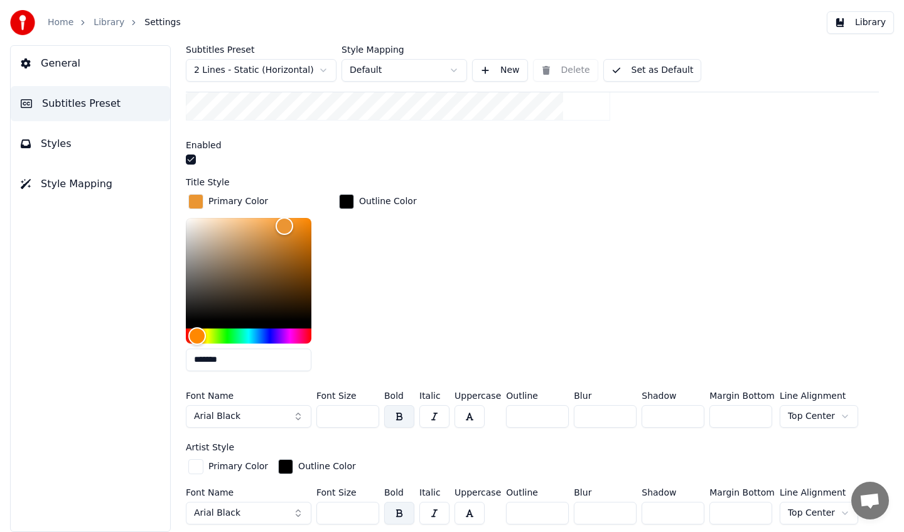
click at [636, 65] on button "Set as Default" at bounding box center [652, 70] width 99 height 23
click at [110, 24] on link "Library" at bounding box center [109, 22] width 31 height 13
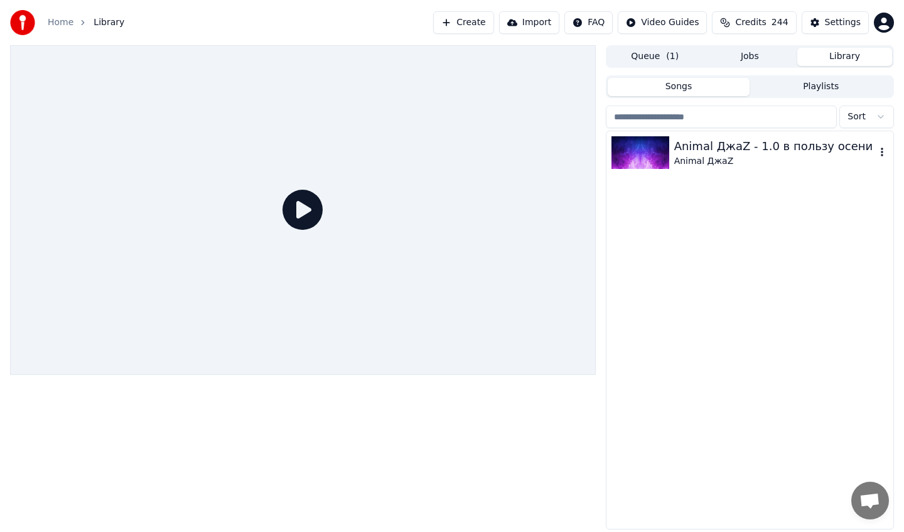
click at [700, 160] on div "Animal ДжаZ" at bounding box center [774, 161] width 201 height 13
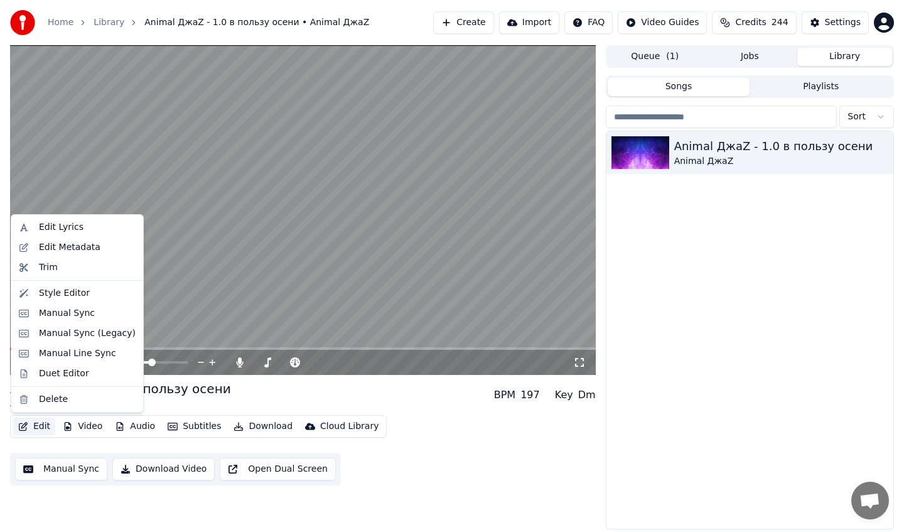
click at [25, 429] on icon "button" at bounding box center [23, 426] width 9 height 9
click at [74, 249] on div "Edit Metadata" at bounding box center [70, 247] width 62 height 13
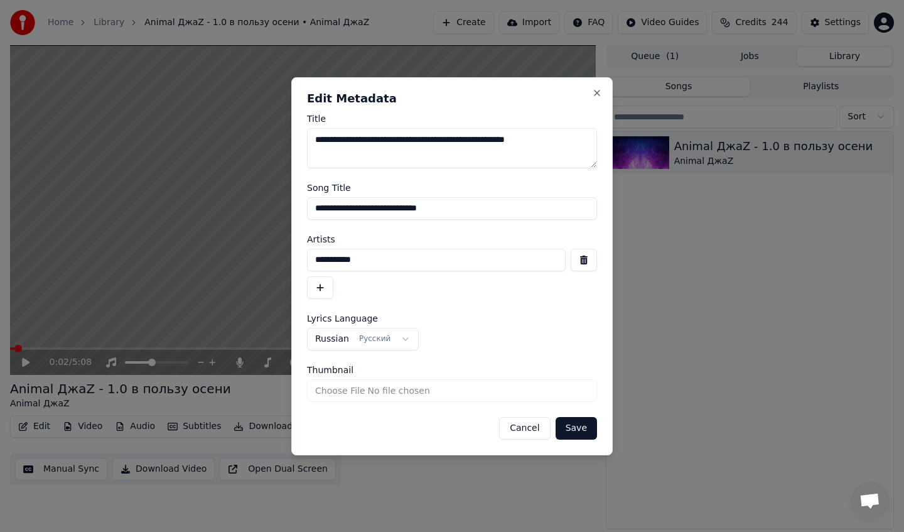
drag, startPoint x: 377, startPoint y: 210, endPoint x: 240, endPoint y: 210, distance: 136.8
click at [240, 210] on body "Home Library Animal ДжаZ - 1.0 в пользу осени • Animal ДжаZ Create Import FAQ V…" at bounding box center [452, 266] width 904 height 532
type input "**********"
click at [587, 427] on button "Save" at bounding box center [575, 428] width 41 height 23
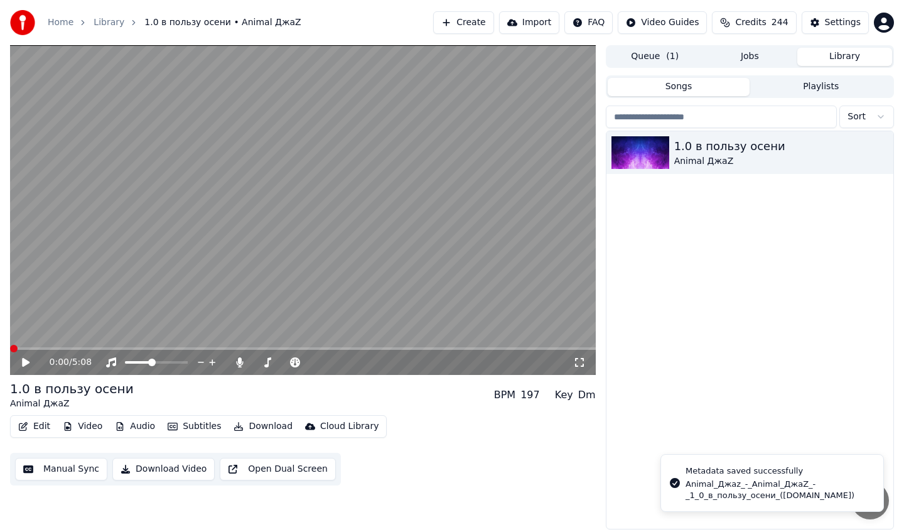
click at [21, 362] on icon at bounding box center [34, 362] width 29 height 10
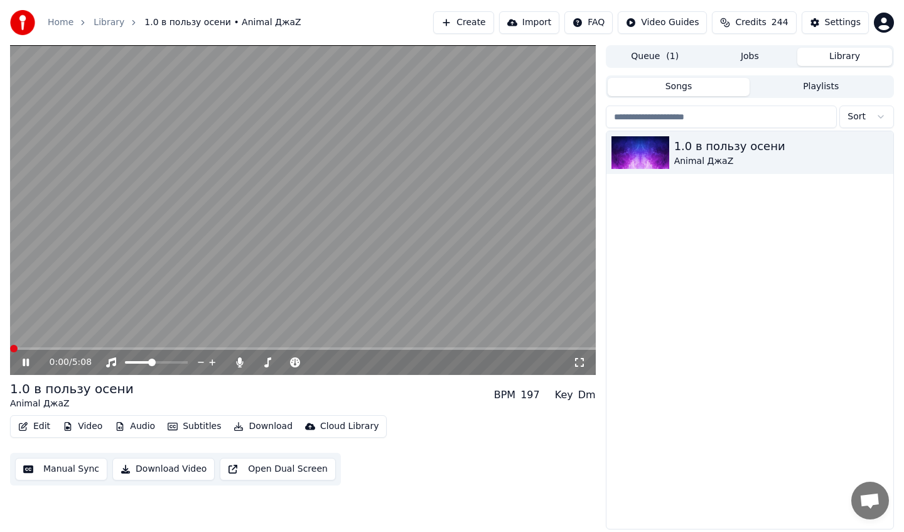
click at [10, 348] on span at bounding box center [10, 348] width 0 height 3
click at [25, 360] on icon at bounding box center [34, 362] width 29 height 10
click at [29, 421] on button "Edit" at bounding box center [34, 426] width 42 height 18
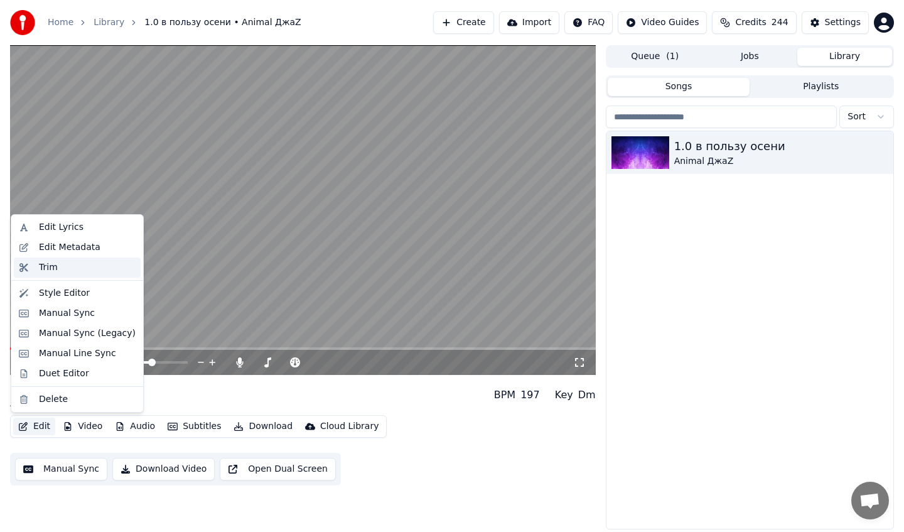
click at [69, 259] on div "Trim" at bounding box center [77, 267] width 127 height 20
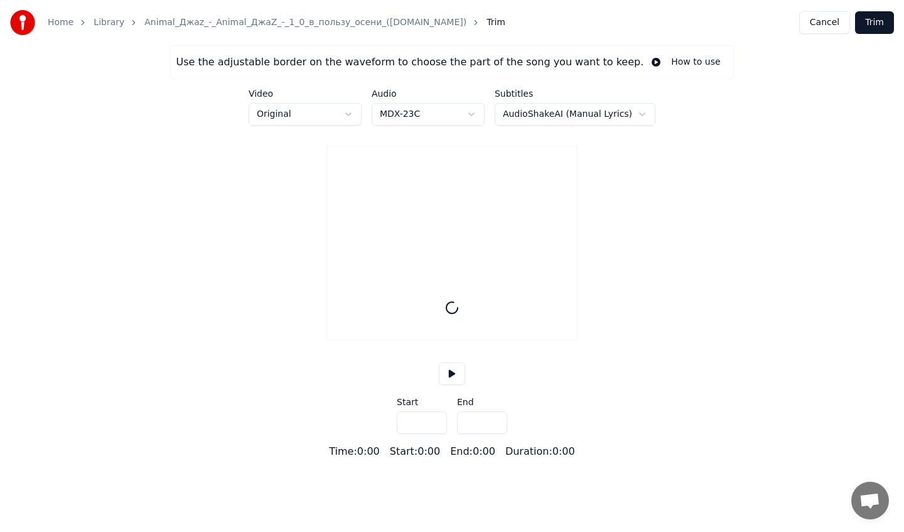
click at [316, 17] on link "Animal_Джаz_-_Animal_ДжаZ_-_1_0_в_пользу_осени_([DOMAIN_NAME])" at bounding box center [305, 22] width 322 height 13
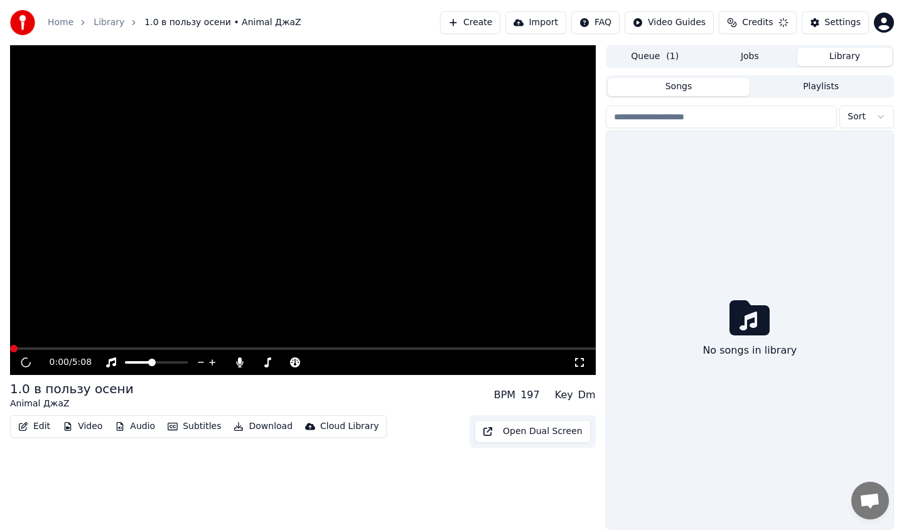
click at [26, 427] on icon "button" at bounding box center [23, 426] width 9 height 9
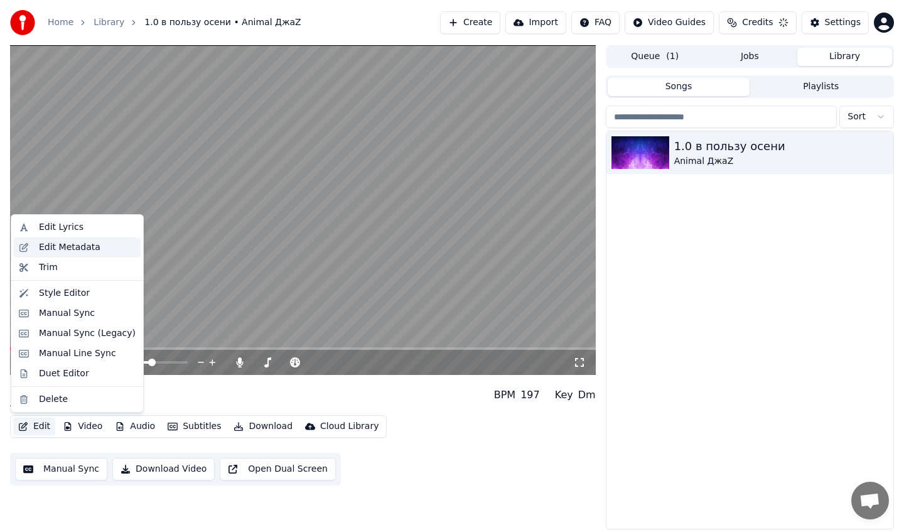
click at [85, 249] on div "Edit Metadata" at bounding box center [70, 247] width 62 height 13
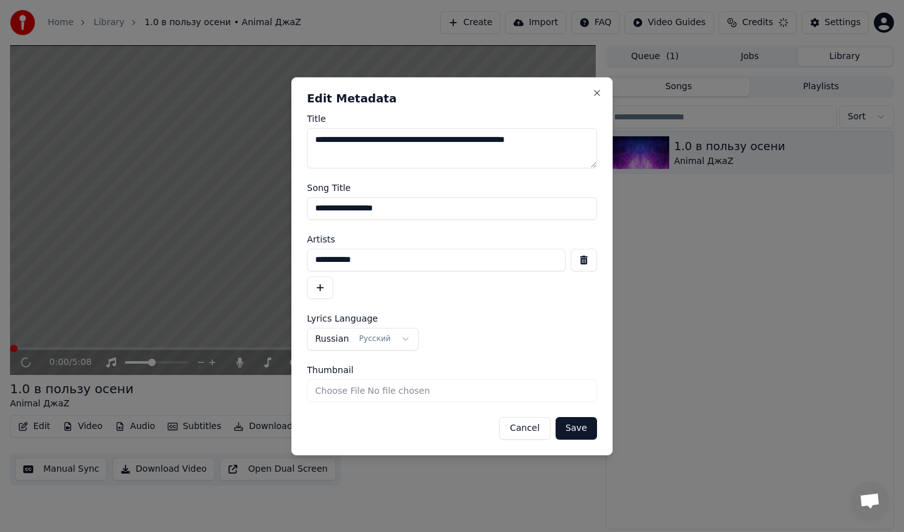
click at [322, 210] on input "**********" at bounding box center [452, 208] width 290 height 23
type input "**********"
click at [583, 427] on button "Save" at bounding box center [575, 428] width 41 height 23
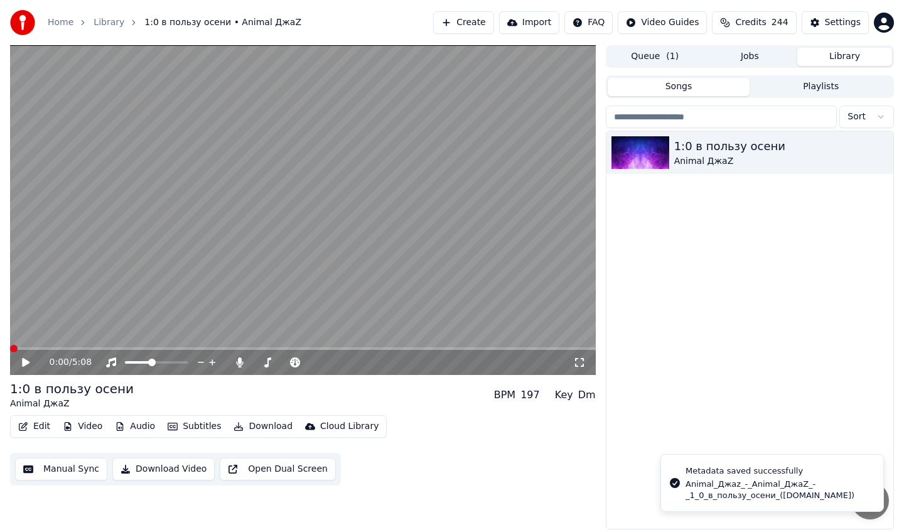
click at [26, 364] on icon at bounding box center [26, 362] width 8 height 9
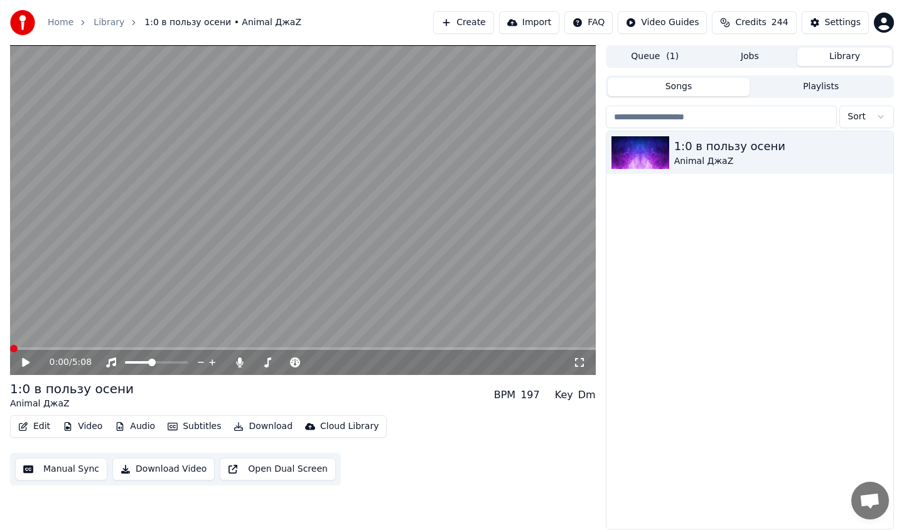
click at [24, 361] on icon at bounding box center [26, 362] width 8 height 9
click at [15, 350] on span at bounding box center [19, 349] width 8 height 8
click at [26, 362] on icon at bounding box center [26, 362] width 8 height 9
